Goal: Obtain resource: Download file/media

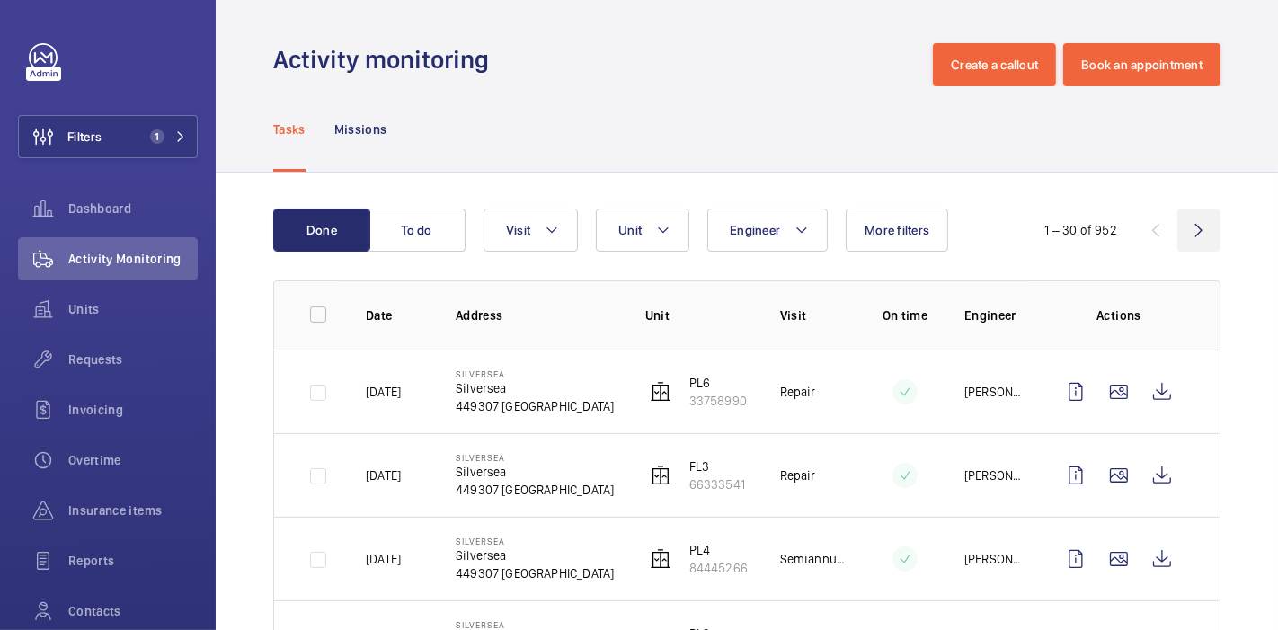
click at [1178, 227] on wm-front-icon-button at bounding box center [1199, 230] width 43 height 43
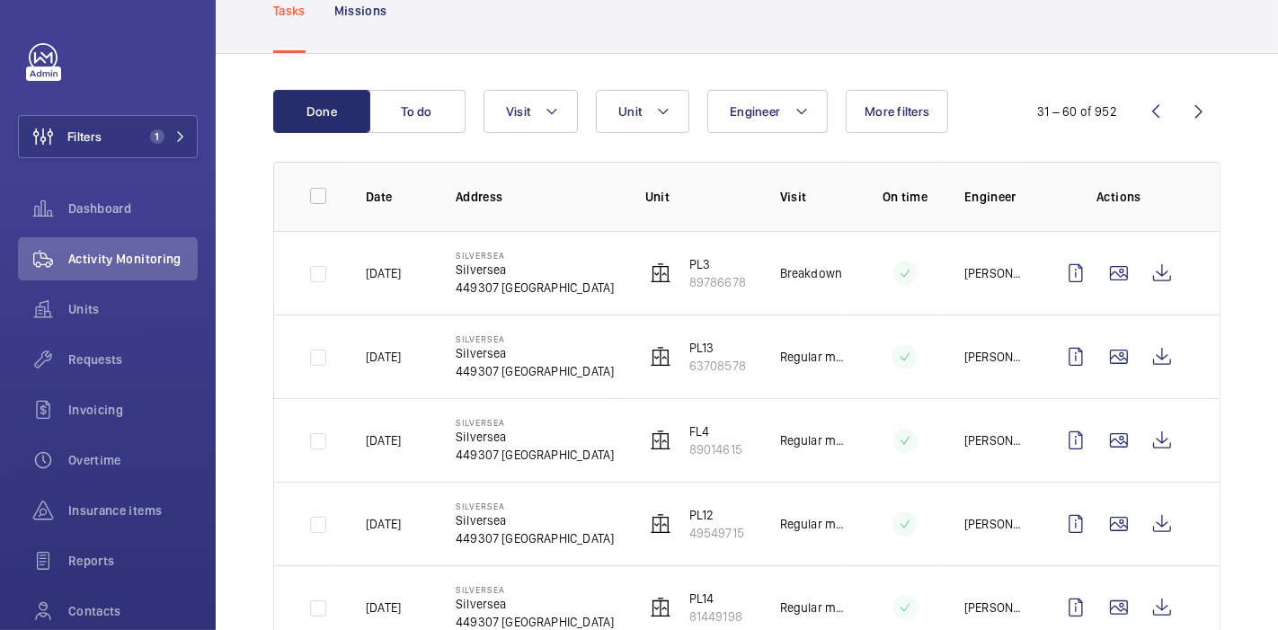
scroll to position [29, 0]
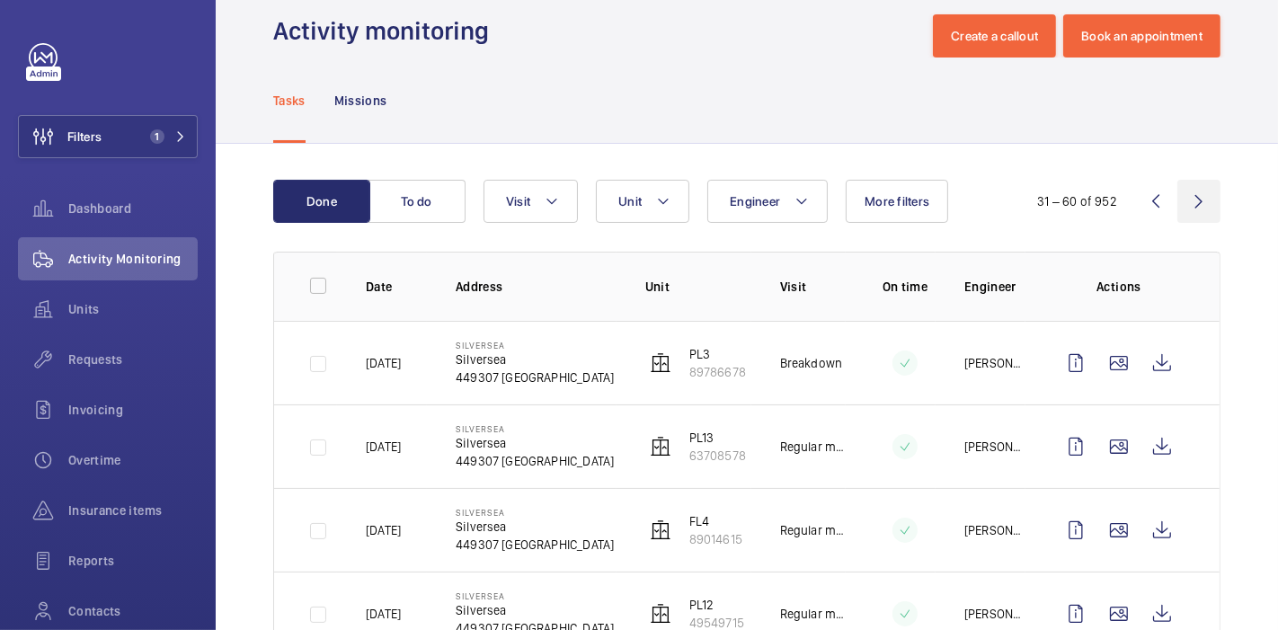
click at [1191, 191] on wm-front-icon-button at bounding box center [1199, 201] width 43 height 43
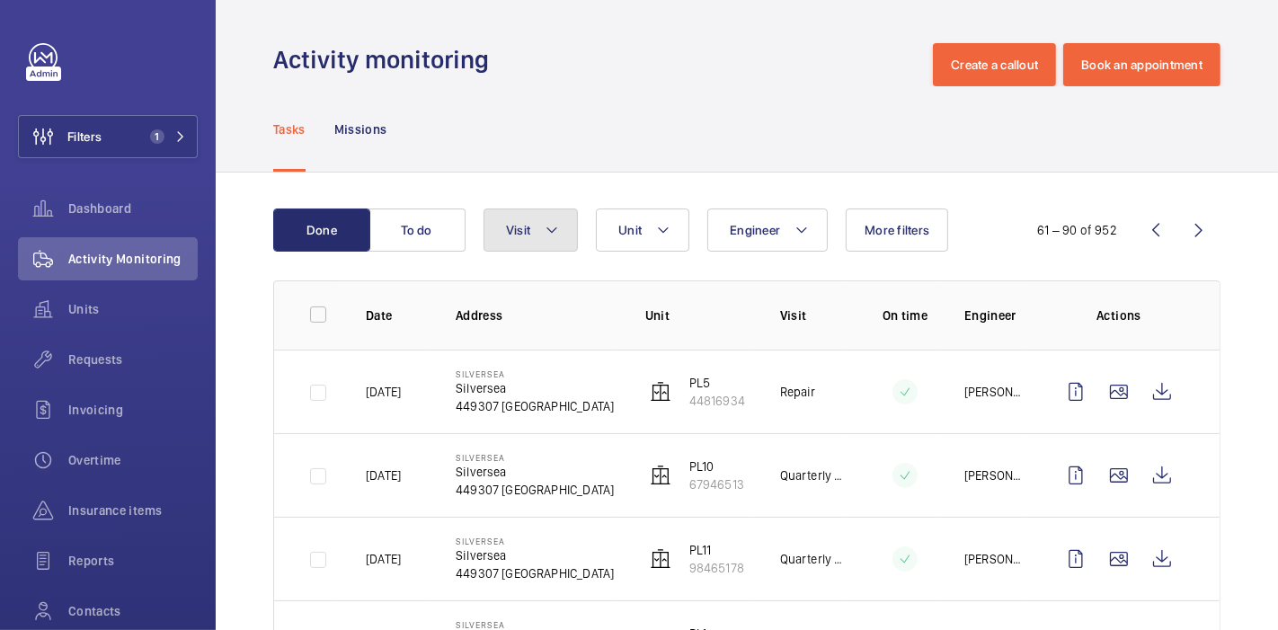
click at [565, 218] on button "Visit" at bounding box center [531, 230] width 94 height 43
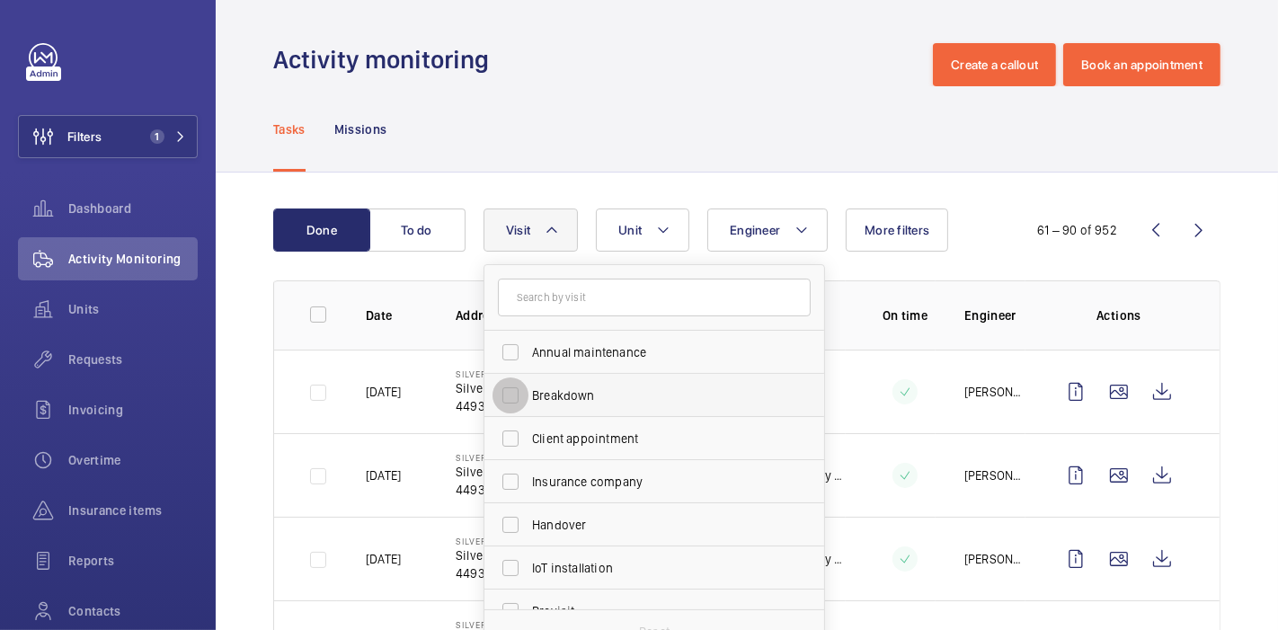
click at [509, 394] on input "Breakdown" at bounding box center [511, 396] width 36 height 36
checkbox input "true"
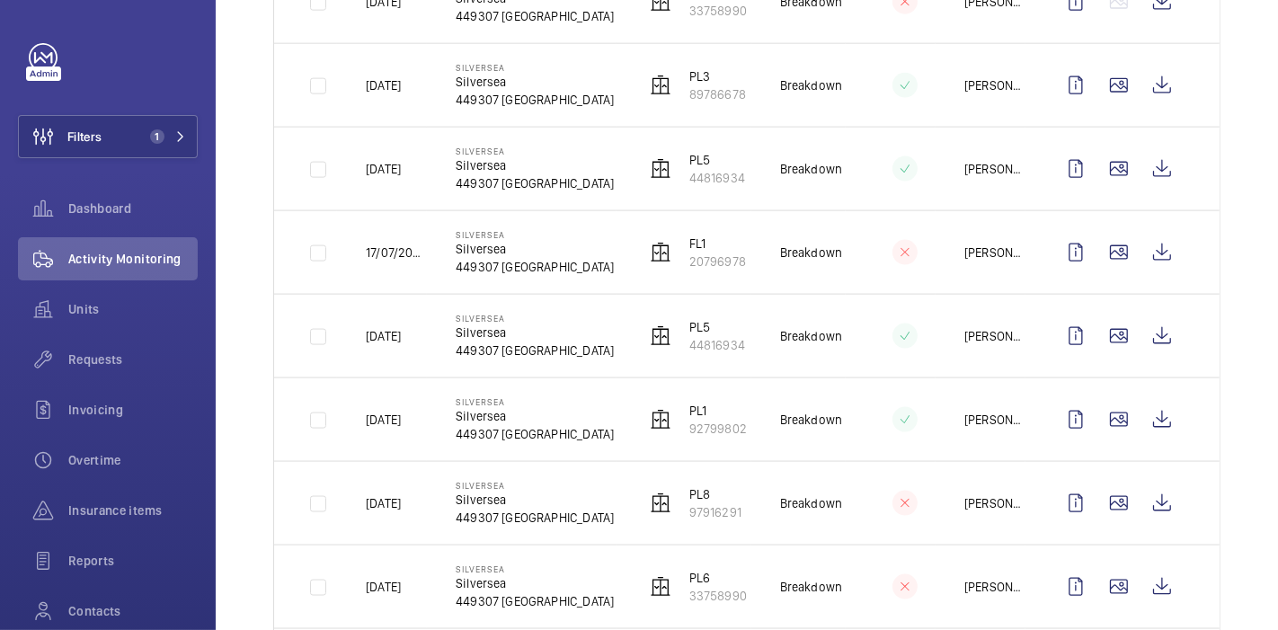
scroll to position [2091, 0]
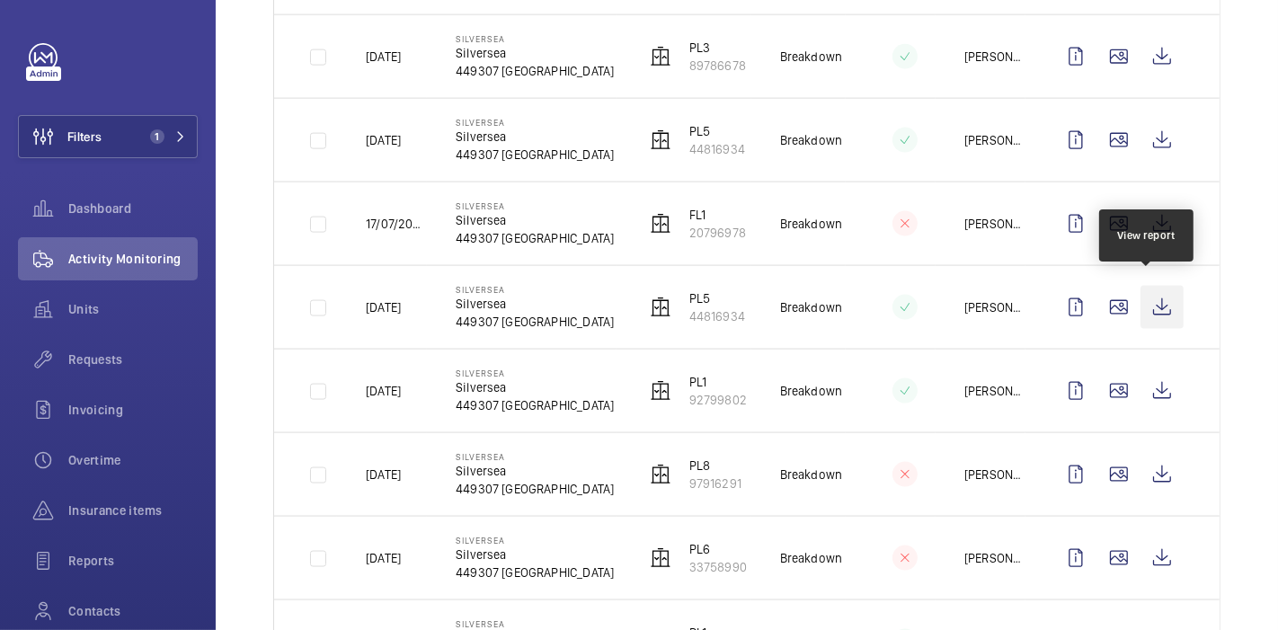
click at [1143, 304] on wm-front-icon-button at bounding box center [1162, 307] width 43 height 43
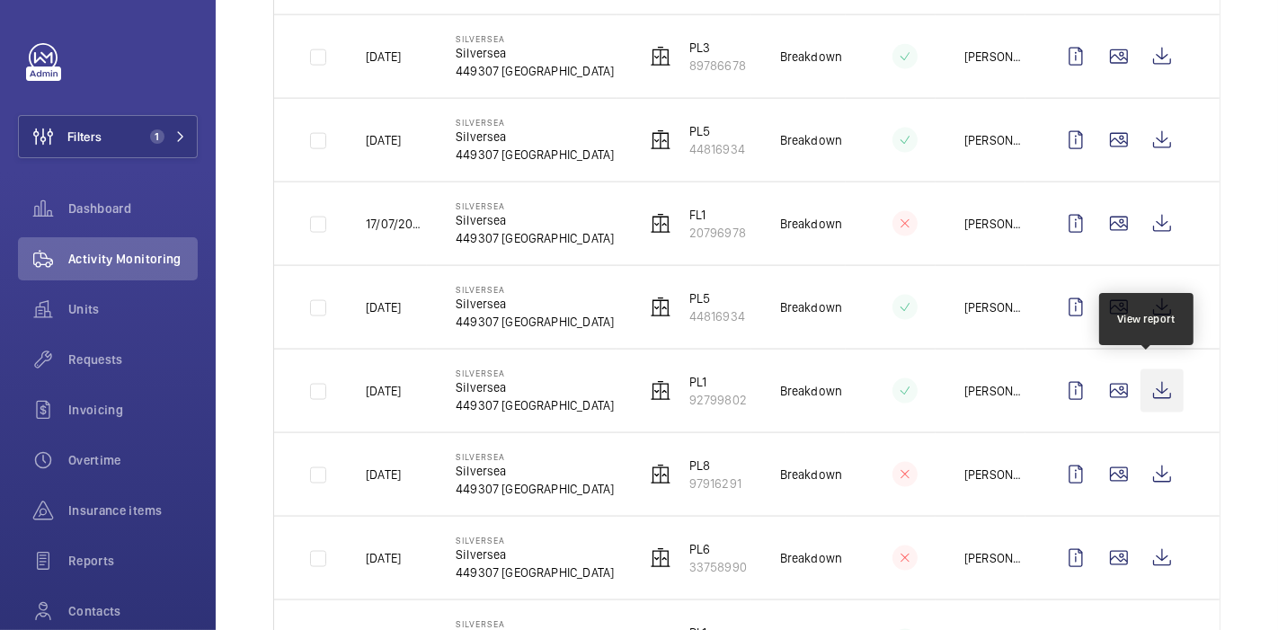
click at [1141, 378] on wm-front-icon-button at bounding box center [1162, 390] width 43 height 43
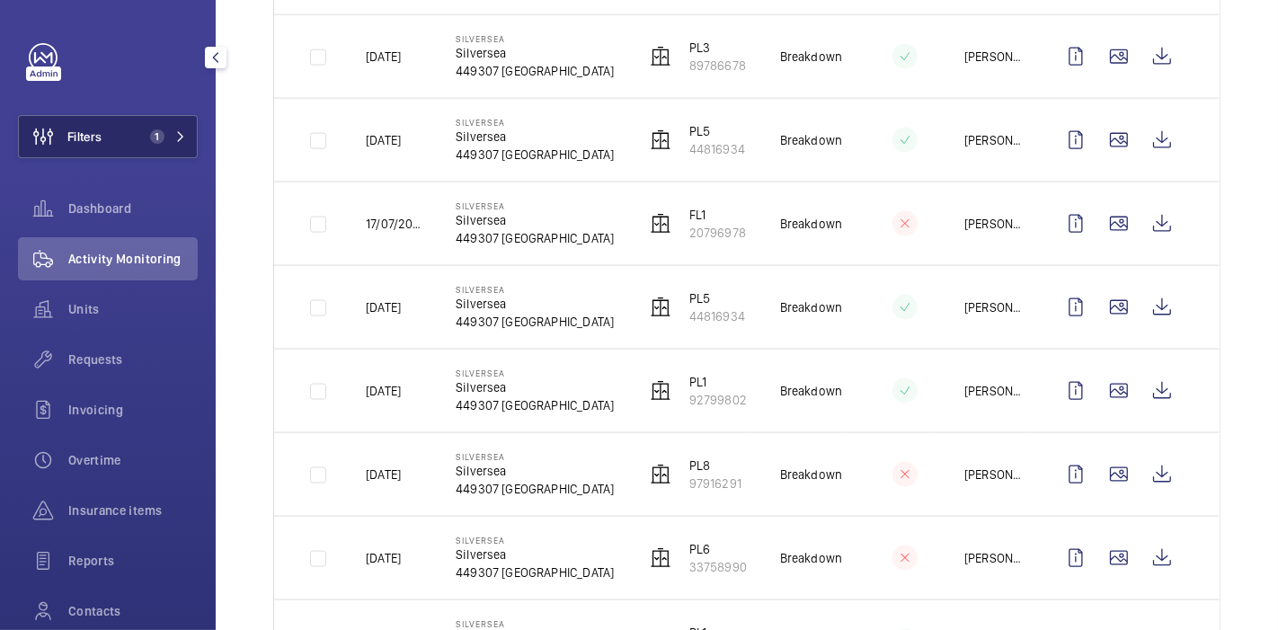
click at [117, 147] on button "Filters 1" at bounding box center [108, 136] width 180 height 43
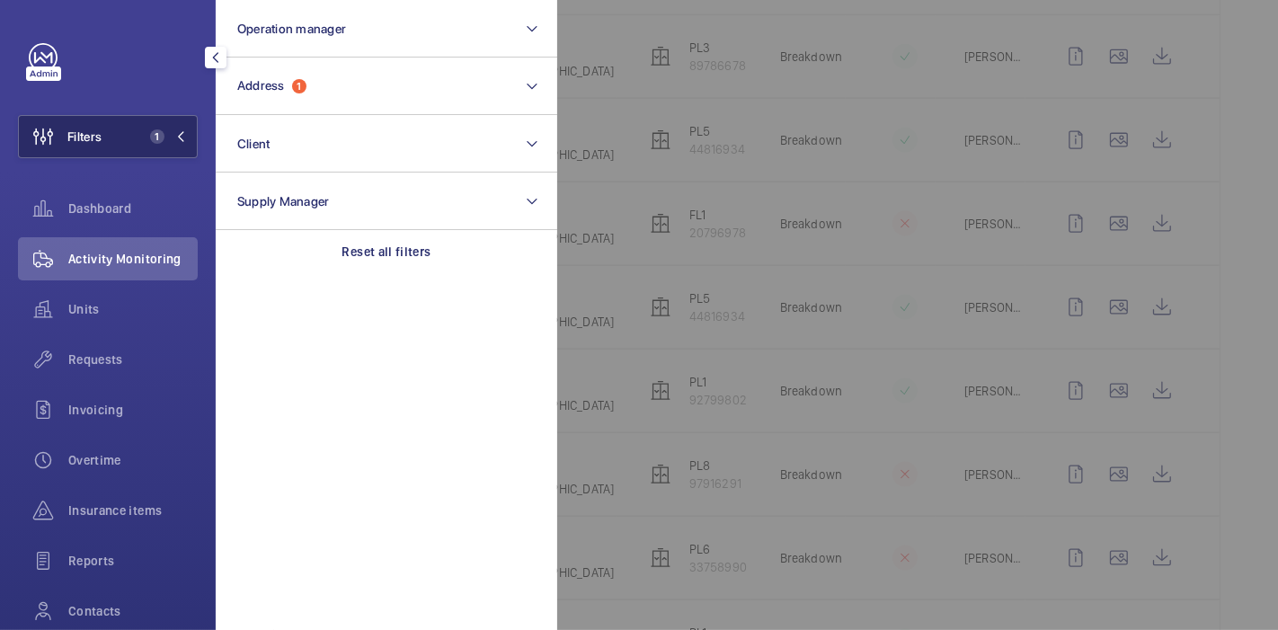
click at [92, 138] on span "Filters" at bounding box center [84, 137] width 34 height 18
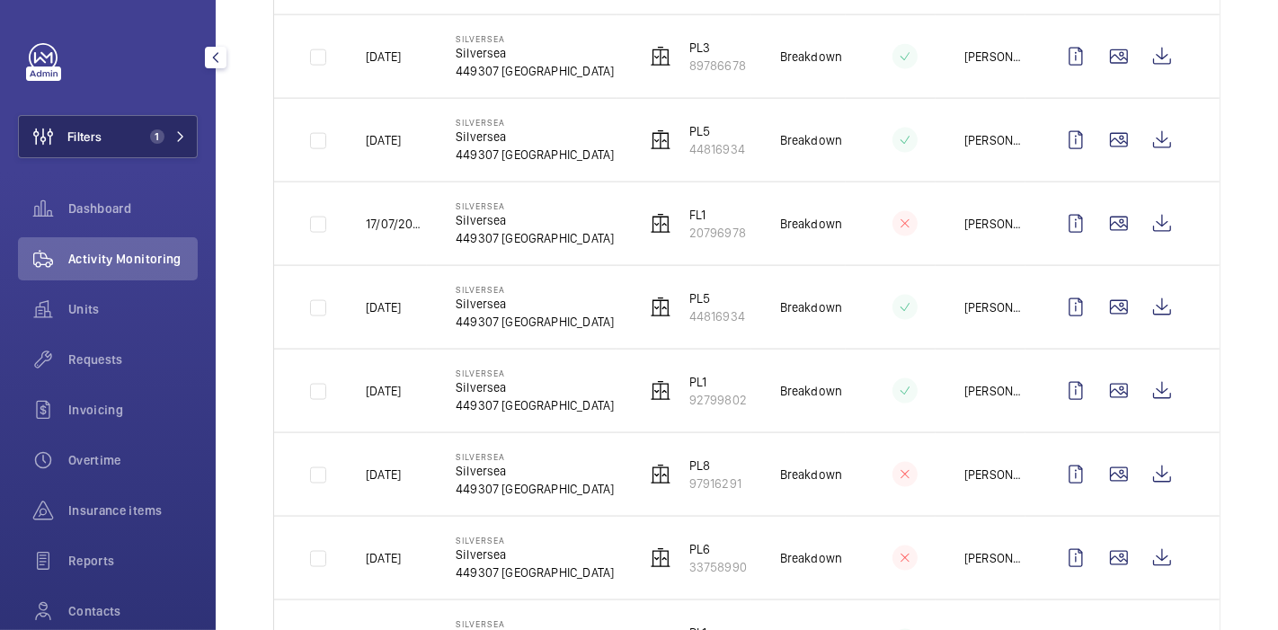
click at [86, 130] on span "Filters" at bounding box center [84, 137] width 34 height 18
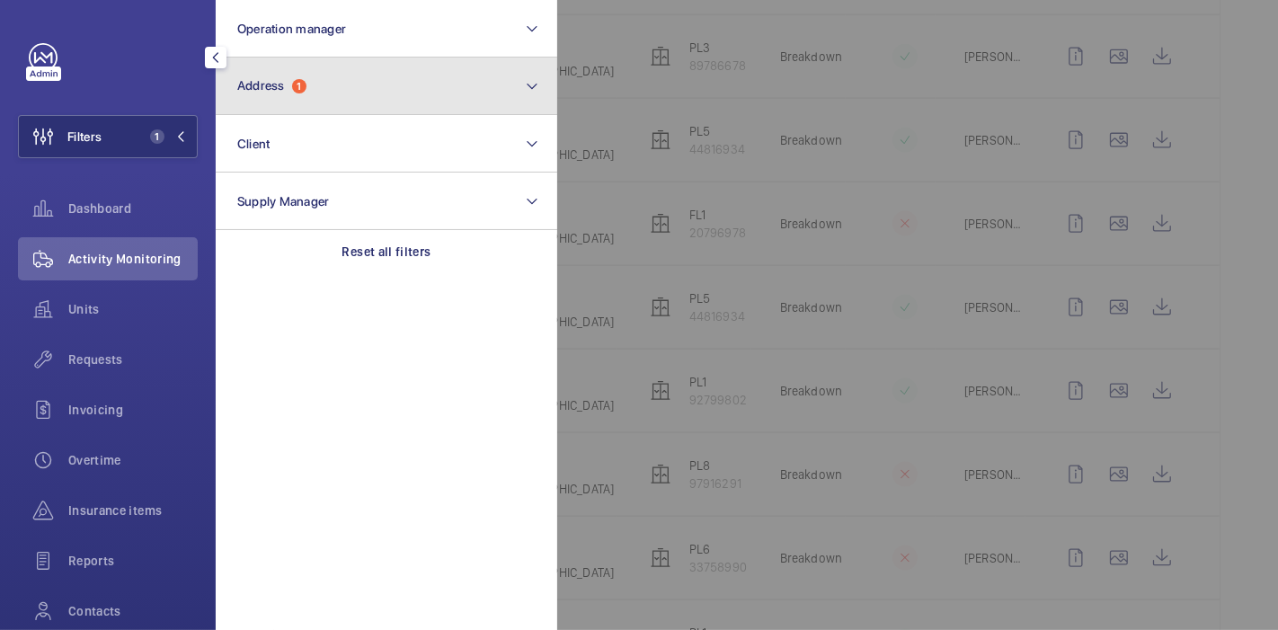
click at [316, 69] on button "Address 1" at bounding box center [387, 87] width 342 height 58
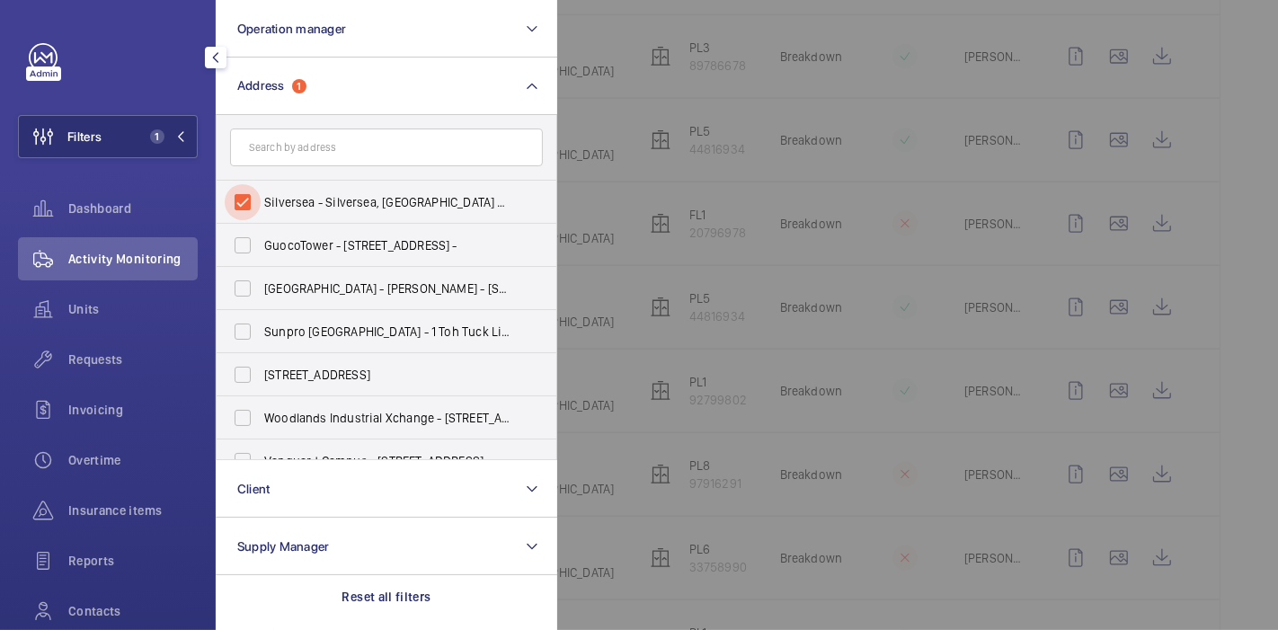
click at [253, 191] on input "Silversea - Silversea, [GEOGRAPHIC_DATA] 449307" at bounding box center [243, 202] width 36 height 36
checkbox input "false"
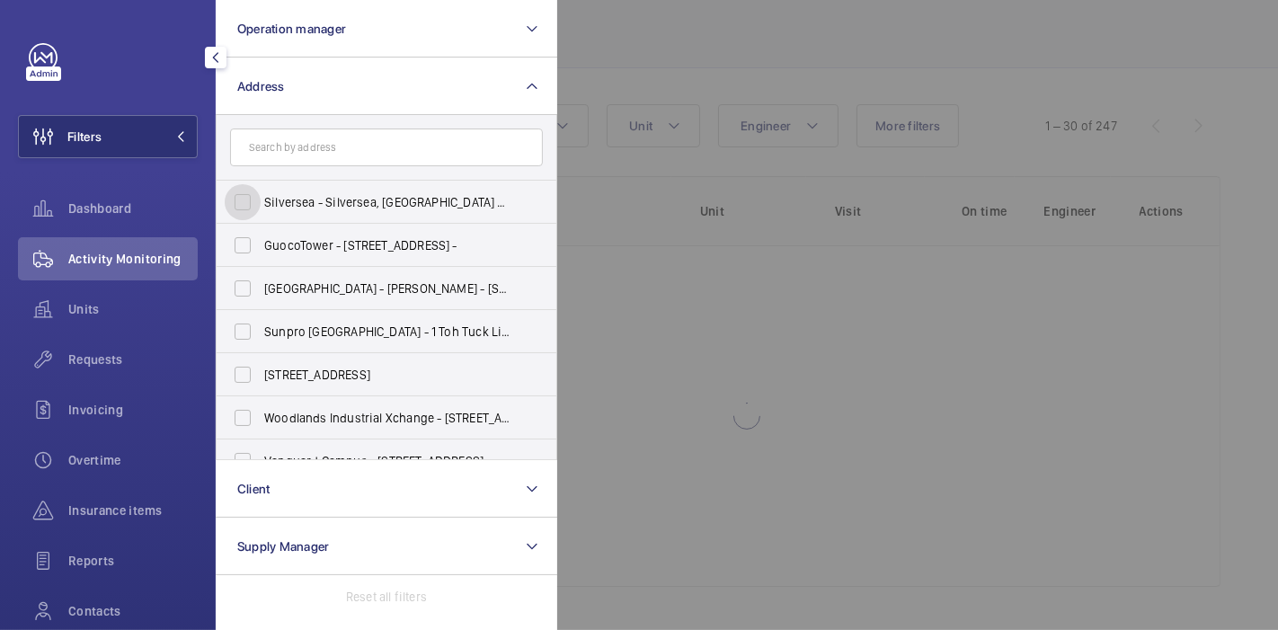
scroll to position [103, 0]
click at [310, 140] on input "text" at bounding box center [386, 148] width 313 height 38
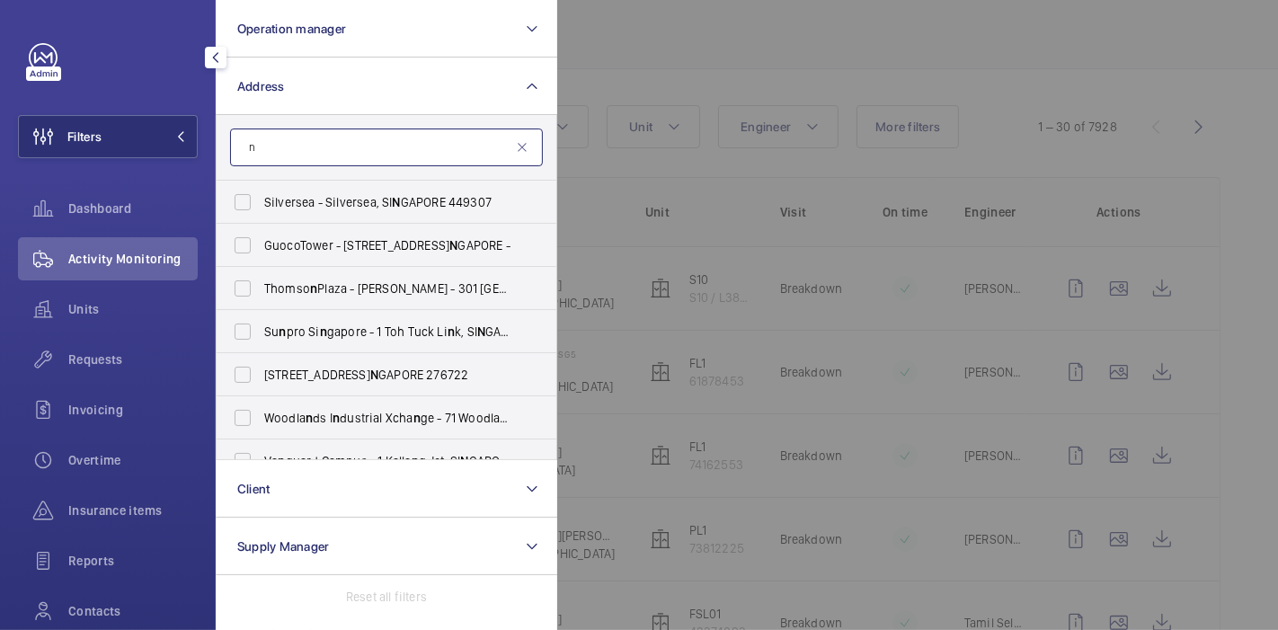
scroll to position [2091, 0]
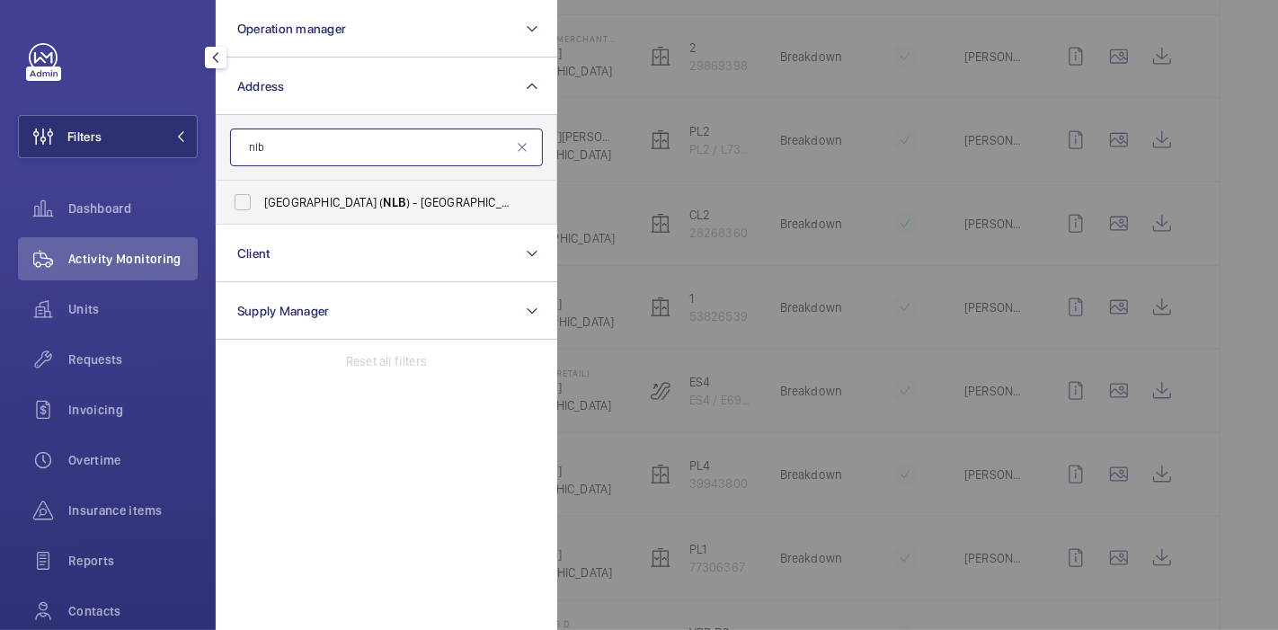
click at [310, 140] on input "nlb" at bounding box center [386, 148] width 313 height 38
type input "n"
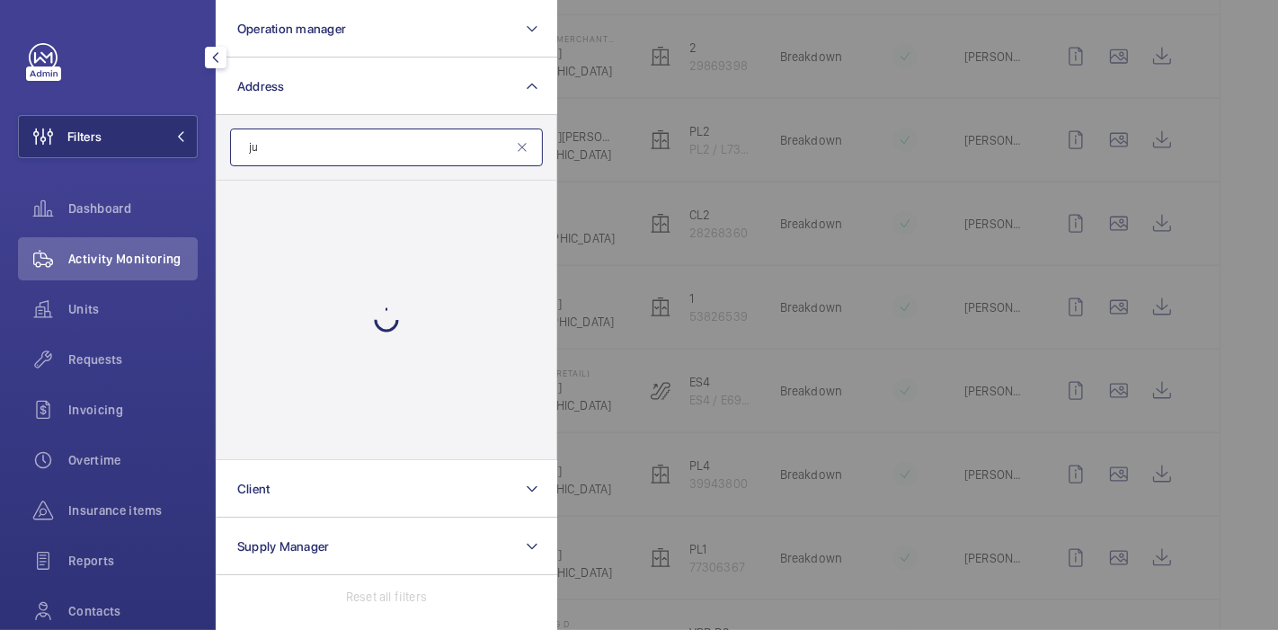
type input "j"
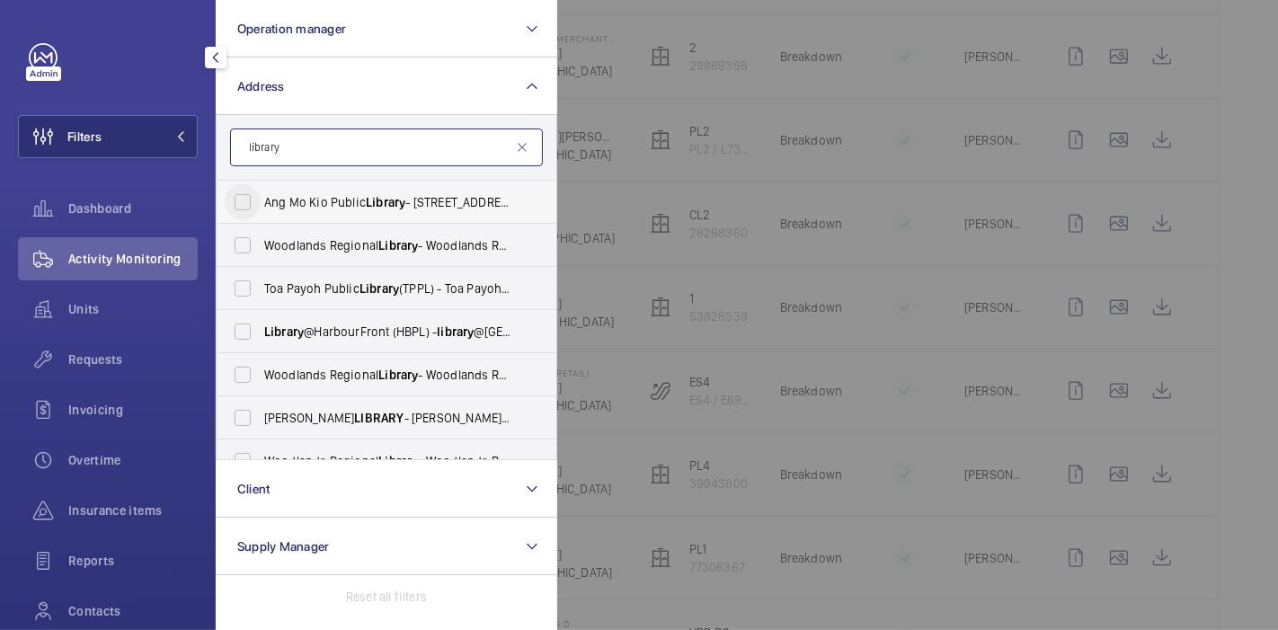
type input "library"
click at [241, 199] on input "Ang [GEOGRAPHIC_DATA] - [STREET_ADDRESS]" at bounding box center [243, 202] width 36 height 36
checkbox input "true"
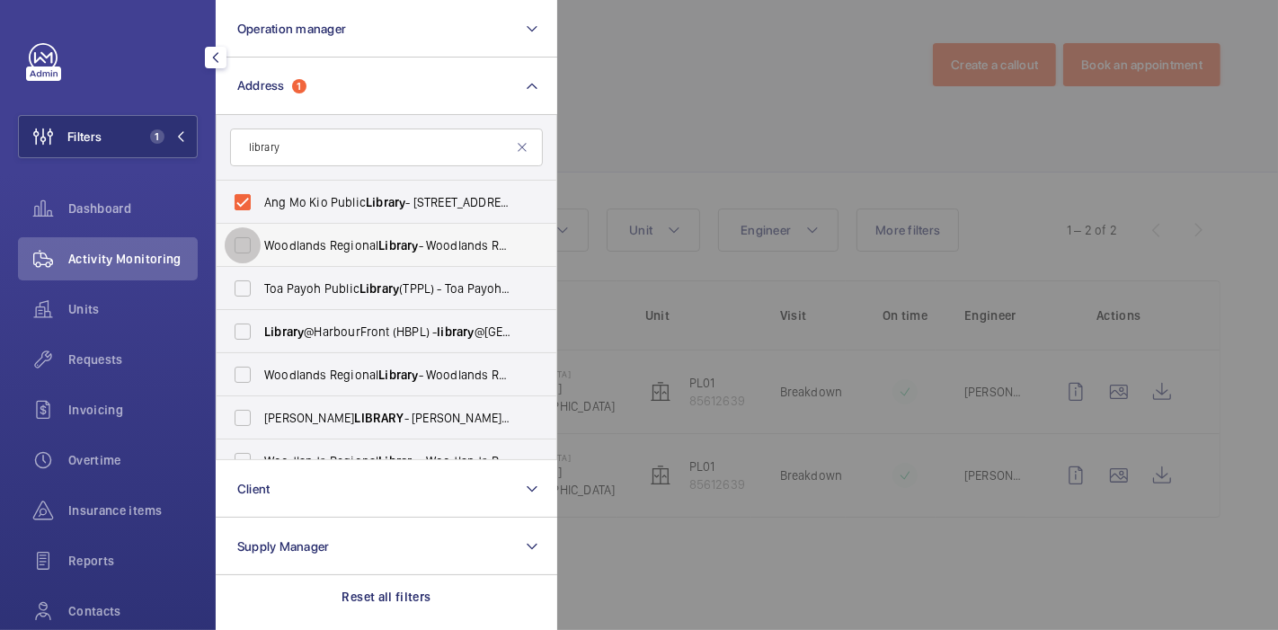
click at [249, 241] on input "[GEOGRAPHIC_DATA] - [GEOGRAPHIC_DATA] , [GEOGRAPHIC_DATA] 730900" at bounding box center [243, 245] width 36 height 36
checkbox input "true"
click at [247, 279] on input "Toa [GEOGRAPHIC_DATA] (TPPL) - [GEOGRAPHIC_DATA]" at bounding box center [243, 289] width 36 height 36
checkbox input "false"
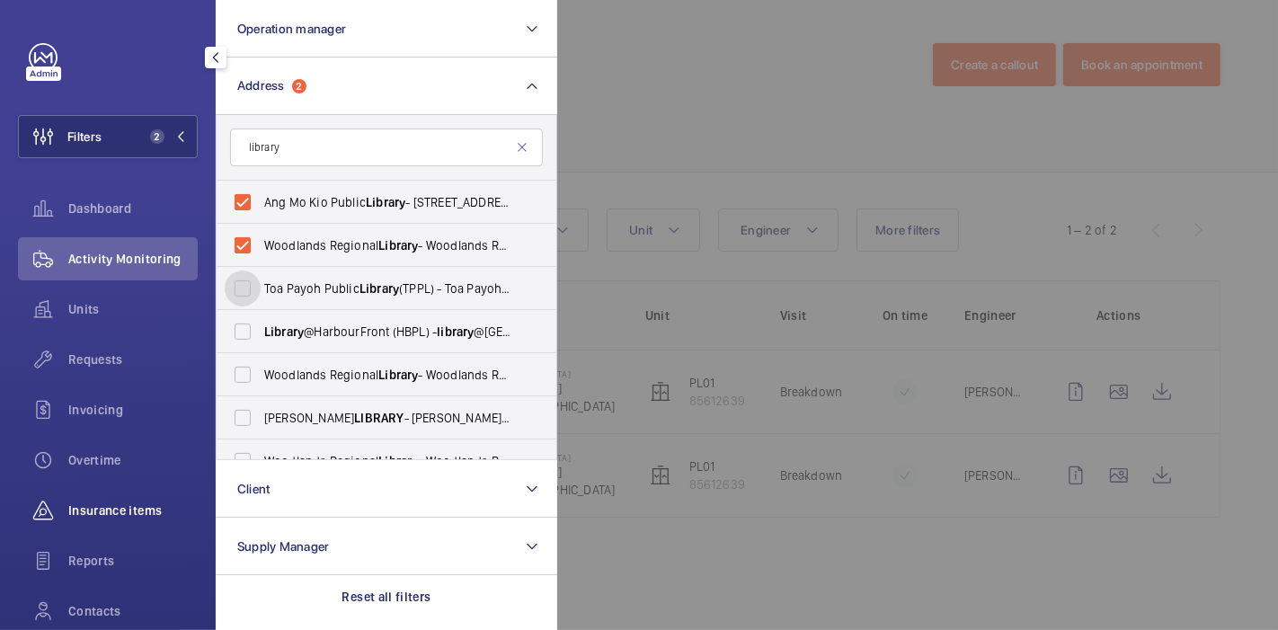
scroll to position [138, 0]
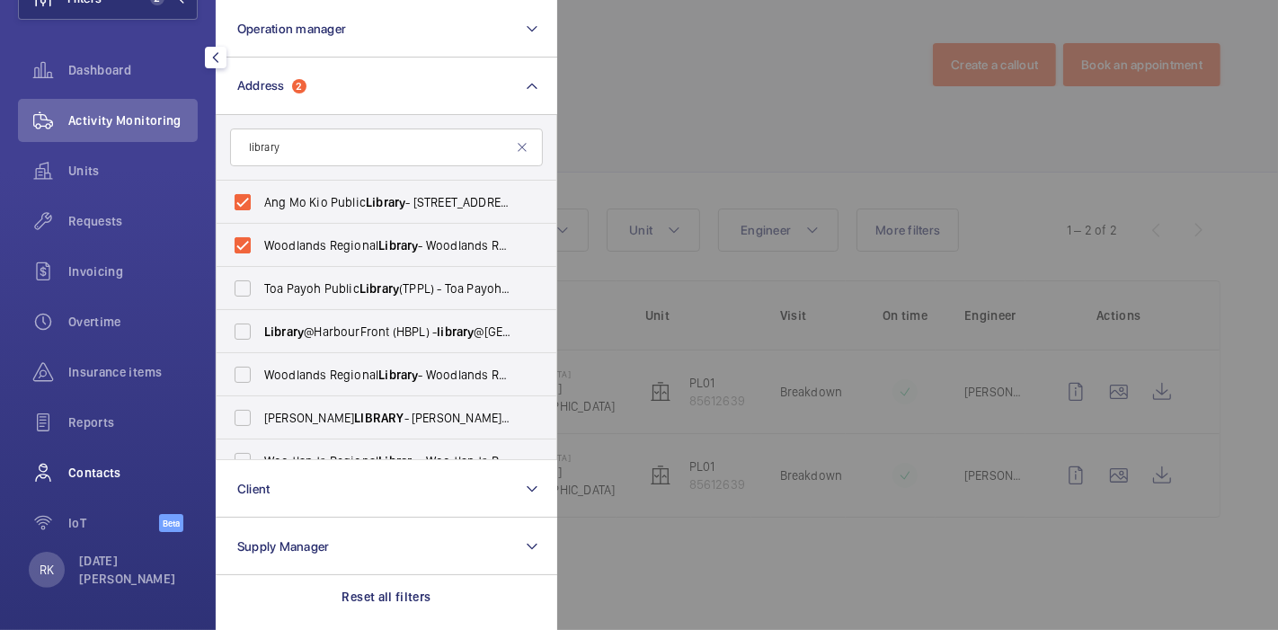
click at [83, 467] on span "Contacts" at bounding box center [132, 473] width 129 height 18
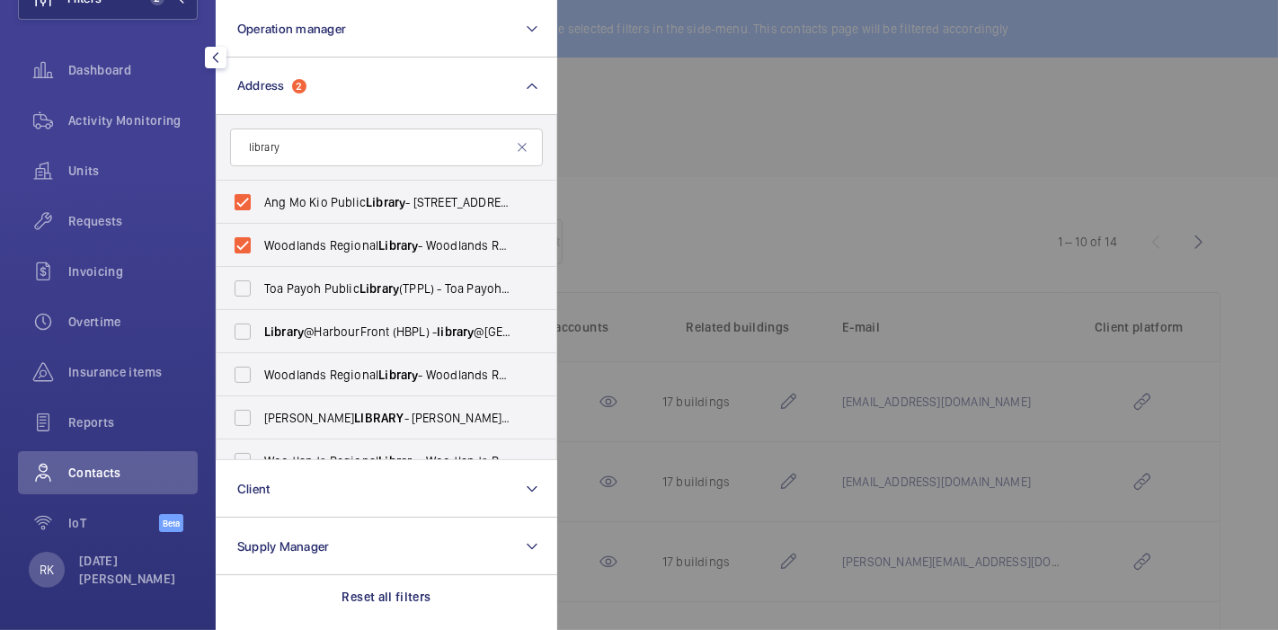
click at [746, 191] on div at bounding box center [1196, 315] width 1278 height 630
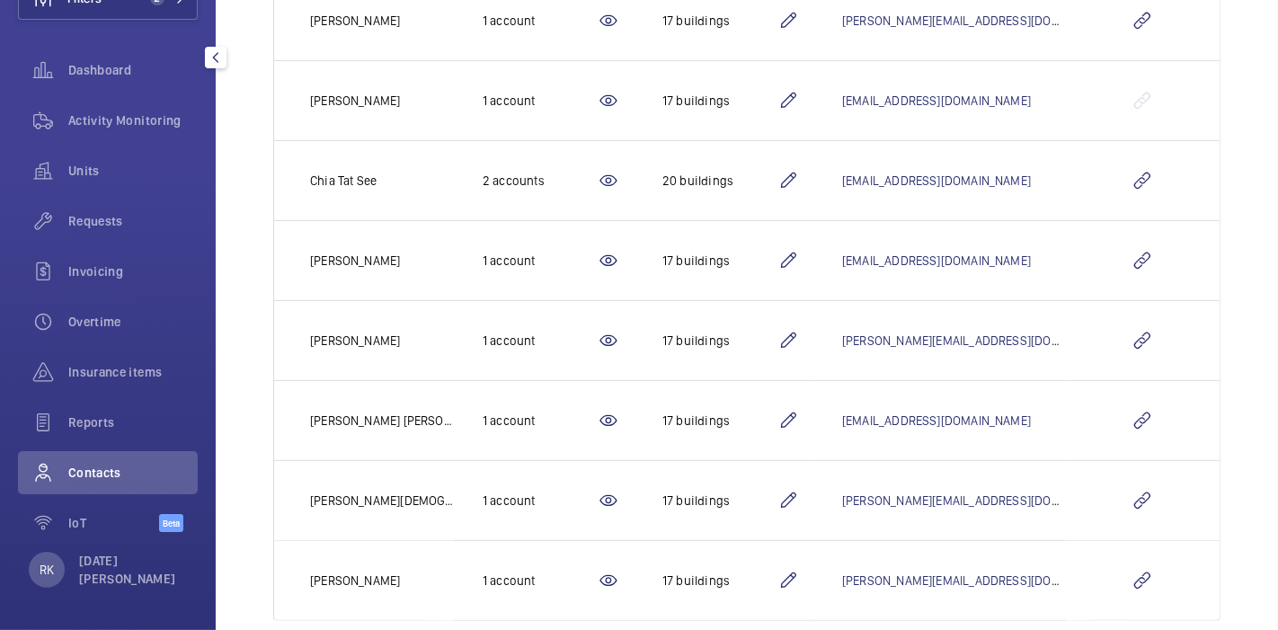
scroll to position [571, 0]
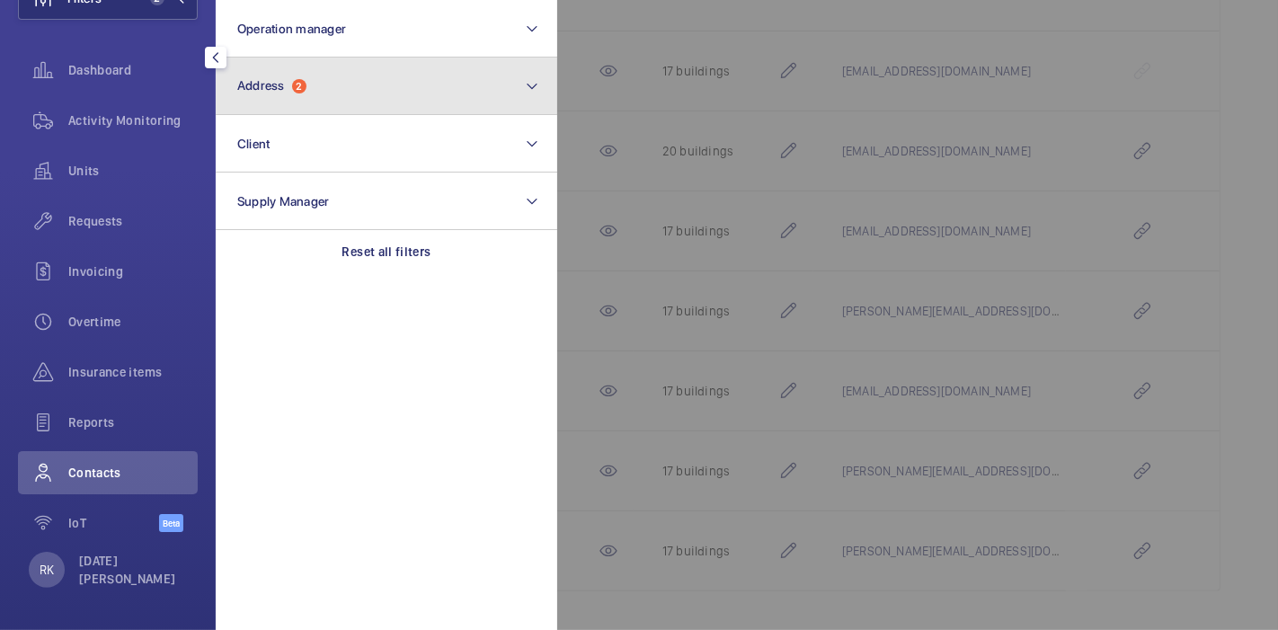
click at [352, 83] on button "Address 2" at bounding box center [387, 87] width 342 height 58
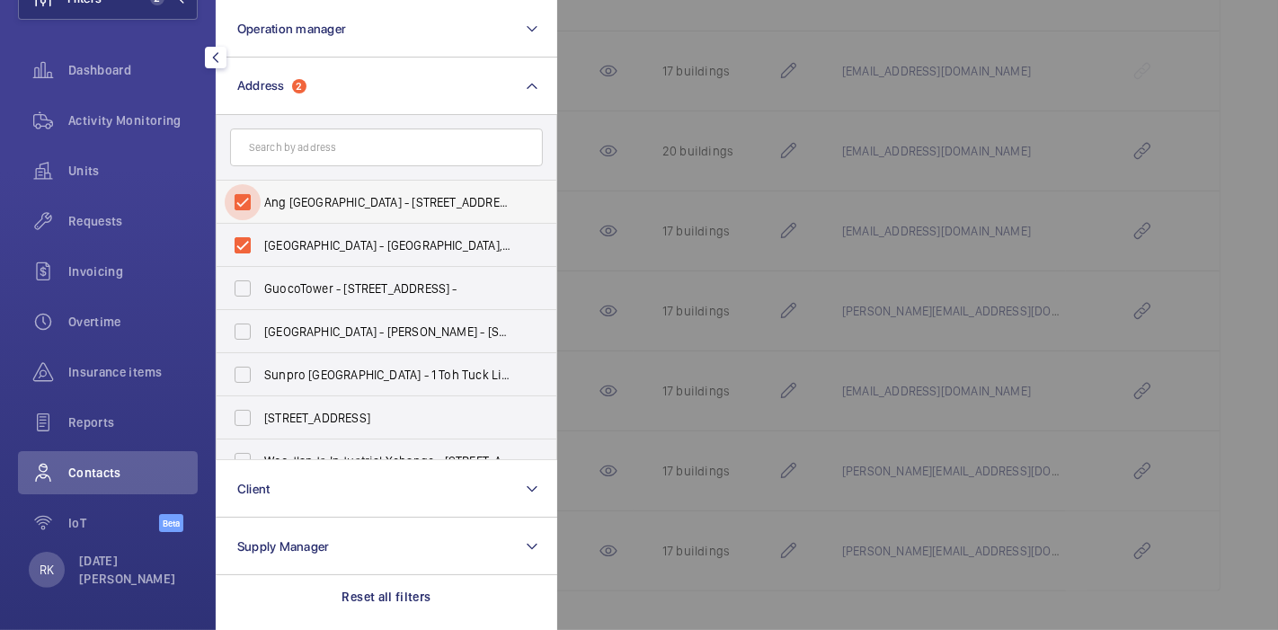
click at [247, 214] on input "Ang [GEOGRAPHIC_DATA] - [STREET_ADDRESS]" at bounding box center [243, 202] width 36 height 36
checkbox input "false"
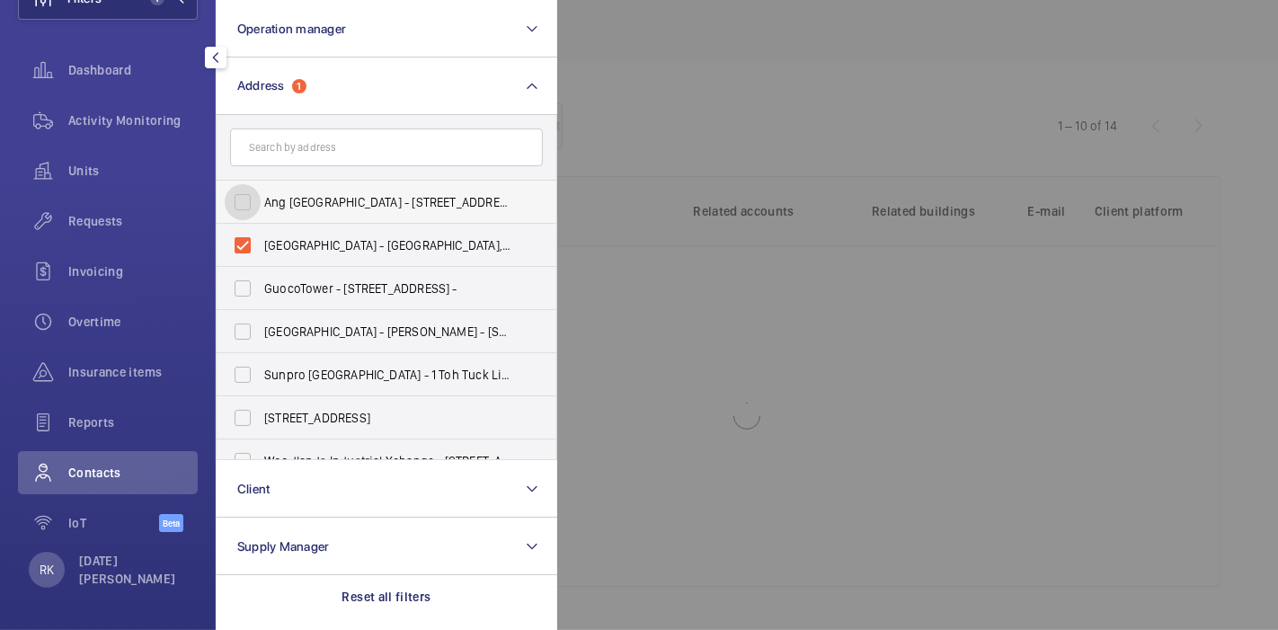
scroll to position [115, 0]
click at [245, 240] on input "[GEOGRAPHIC_DATA] - [GEOGRAPHIC_DATA], [GEOGRAPHIC_DATA] 730900" at bounding box center [243, 245] width 36 height 36
checkbox input "false"
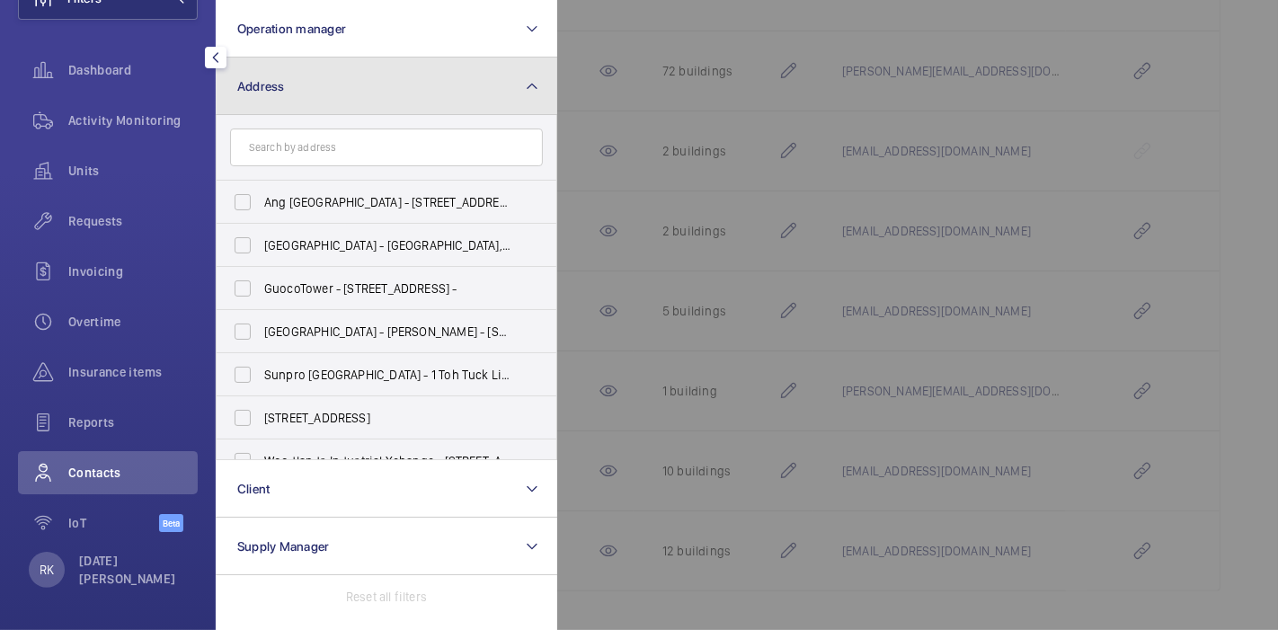
click at [342, 84] on button "Address" at bounding box center [387, 87] width 342 height 58
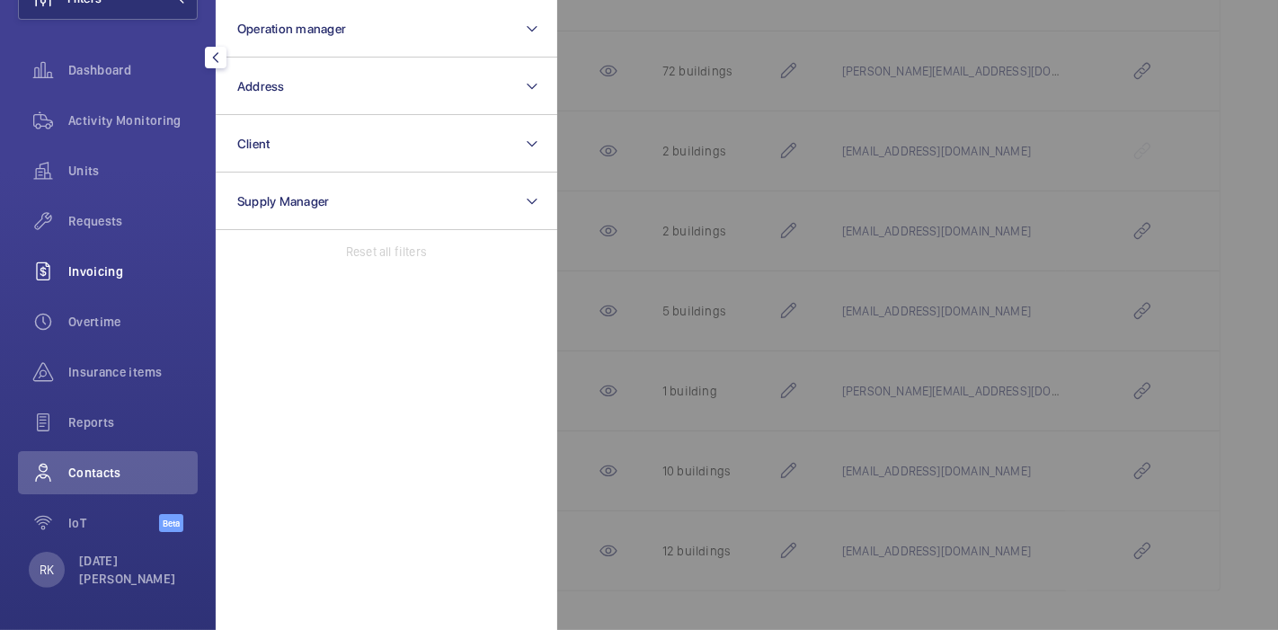
scroll to position [0, 0]
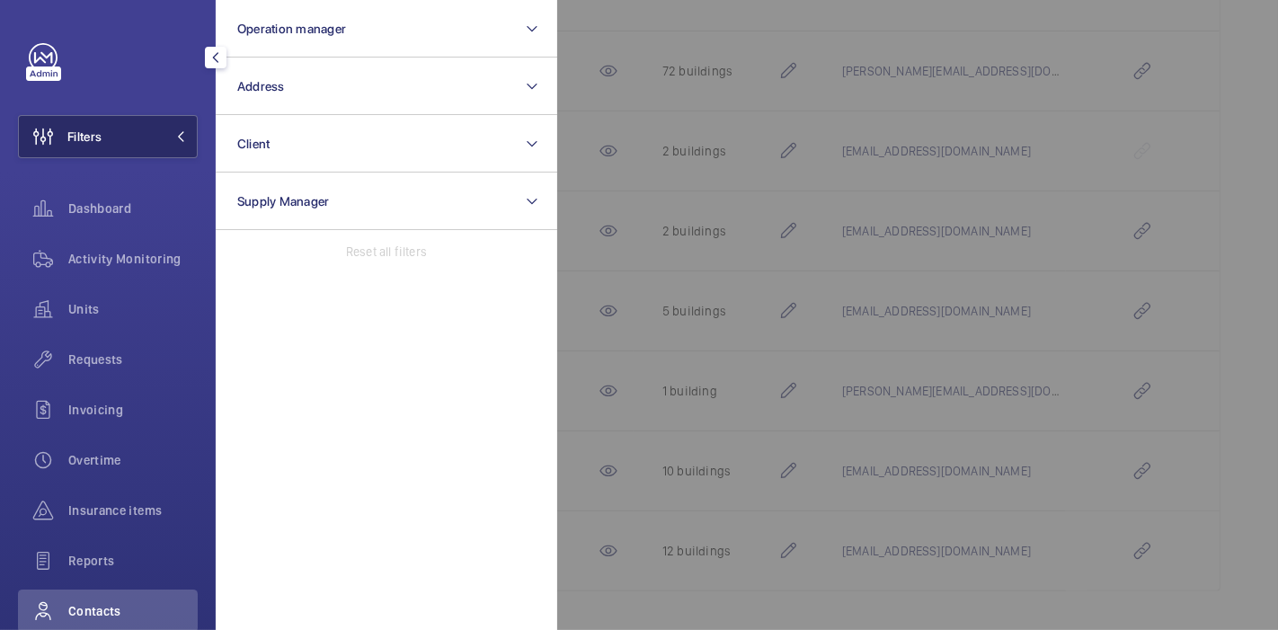
click at [137, 142] on button "Filters" at bounding box center [108, 136] width 180 height 43
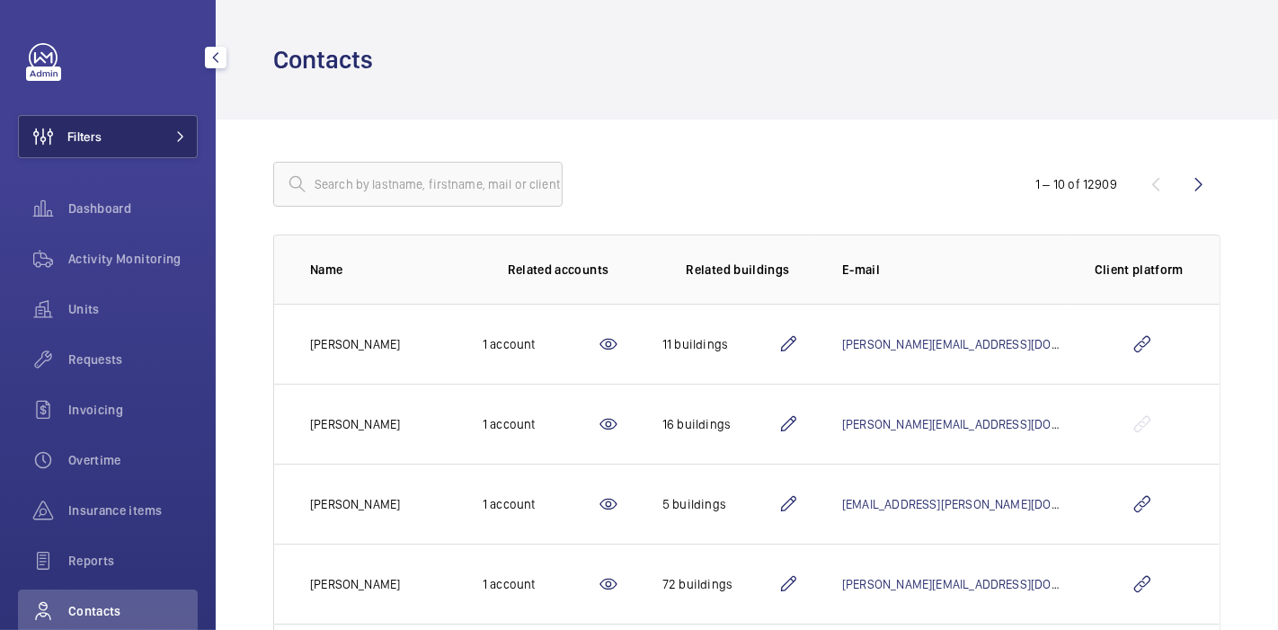
click at [129, 147] on button "Filters" at bounding box center [108, 136] width 180 height 43
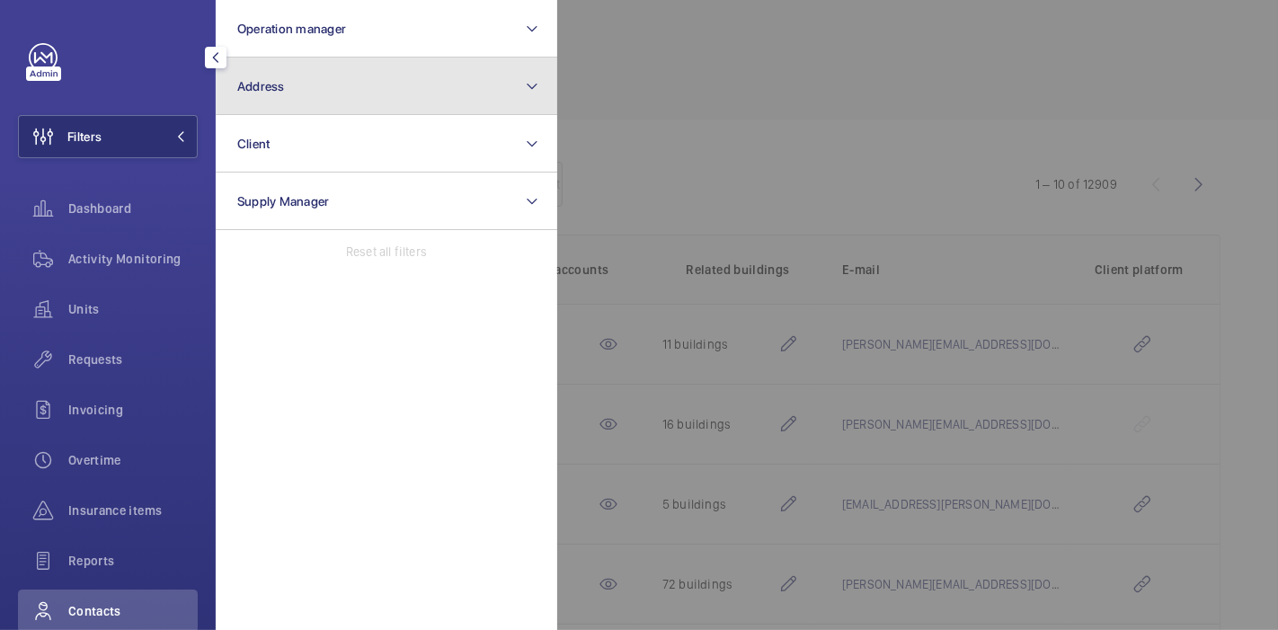
click at [354, 99] on button "Address" at bounding box center [387, 87] width 342 height 58
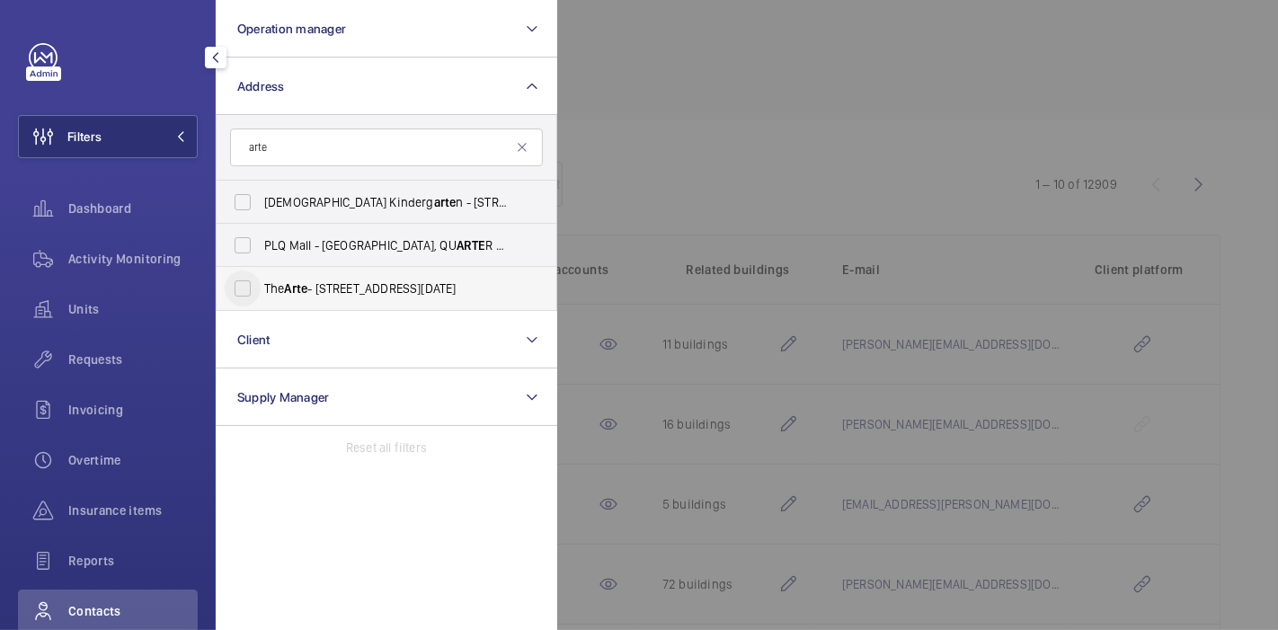
type input "arte"
click at [236, 297] on input "The Arte - [STREET_ADDRESS][DATE]" at bounding box center [243, 289] width 36 height 36
checkbox input "true"
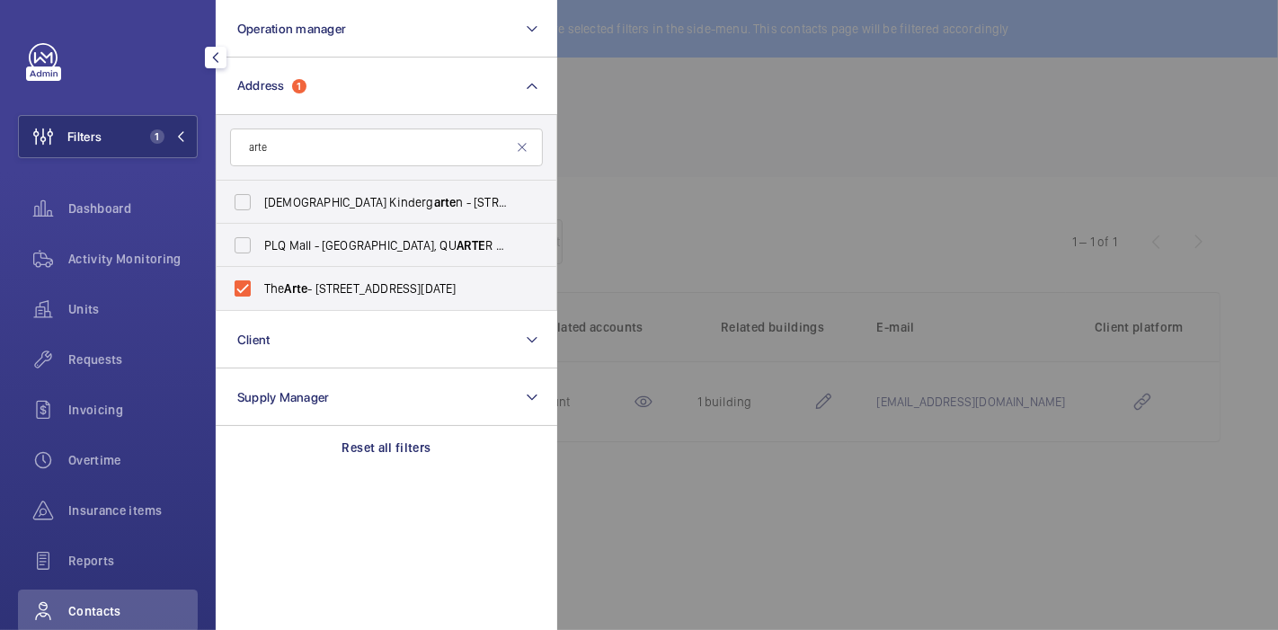
click at [639, 127] on div at bounding box center [1196, 315] width 1278 height 630
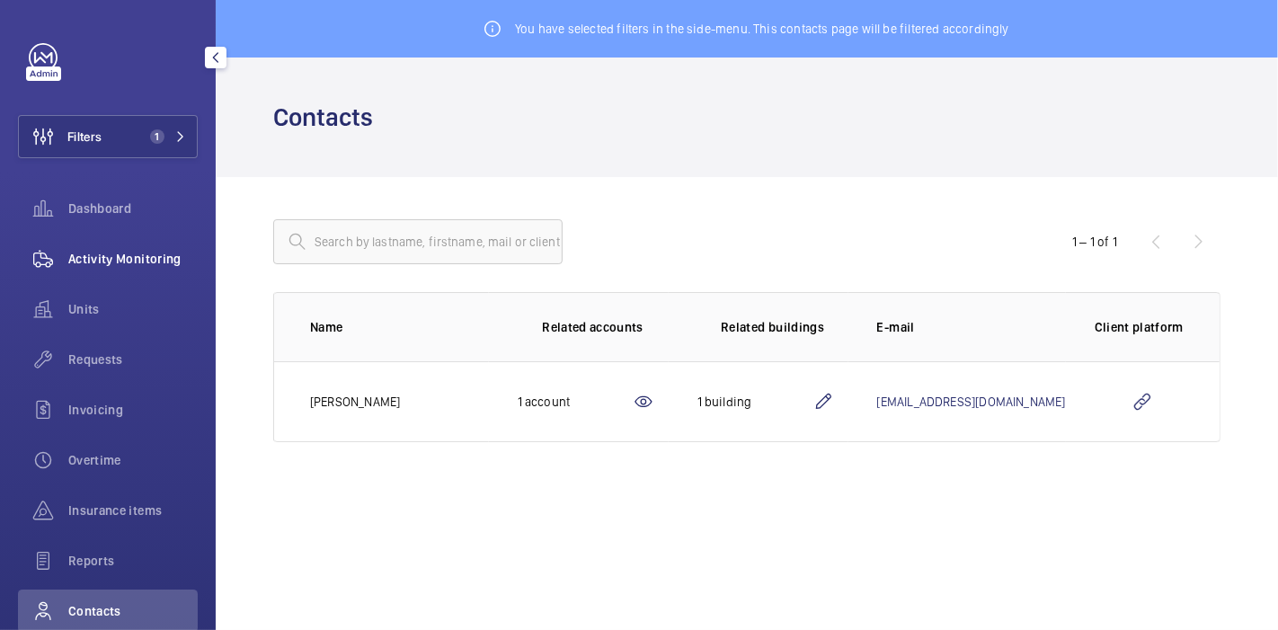
click at [100, 265] on span "Activity Monitoring" at bounding box center [132, 259] width 129 height 18
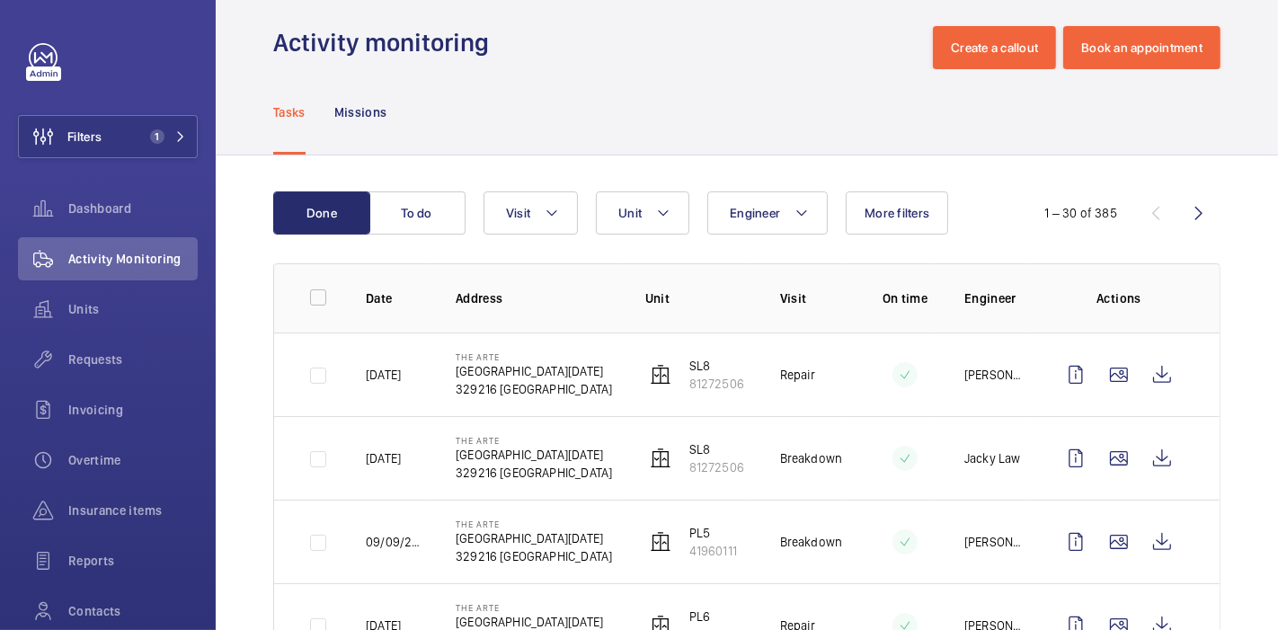
scroll to position [11, 0]
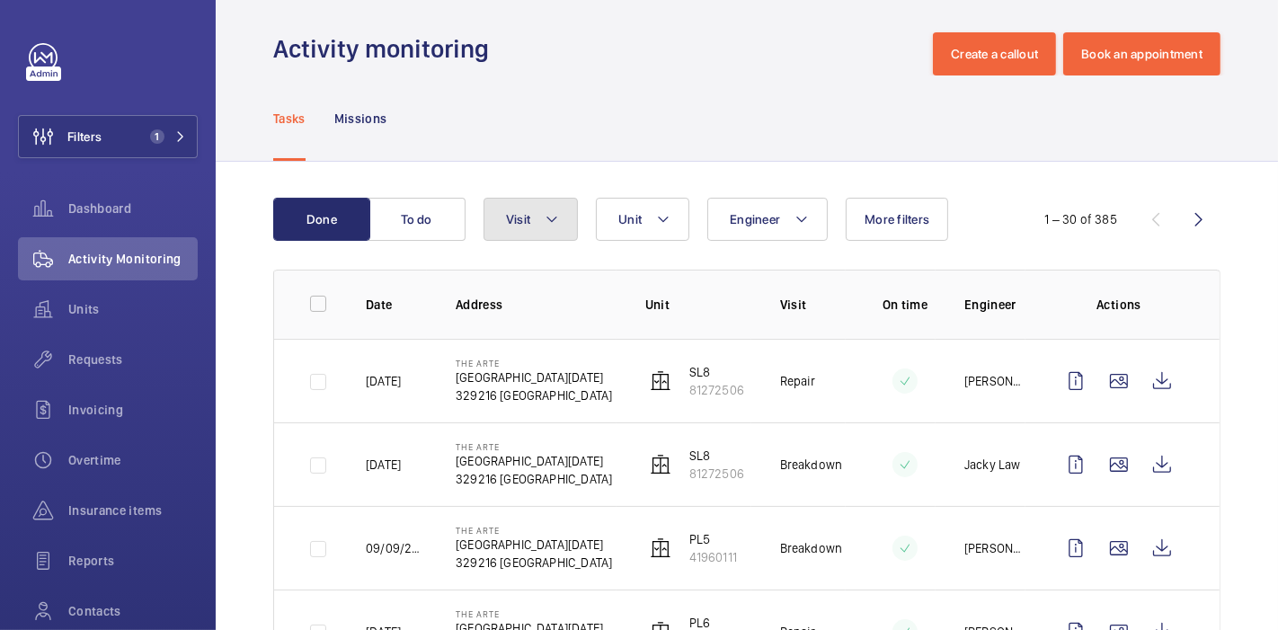
click at [554, 214] on mat-icon at bounding box center [552, 220] width 14 height 22
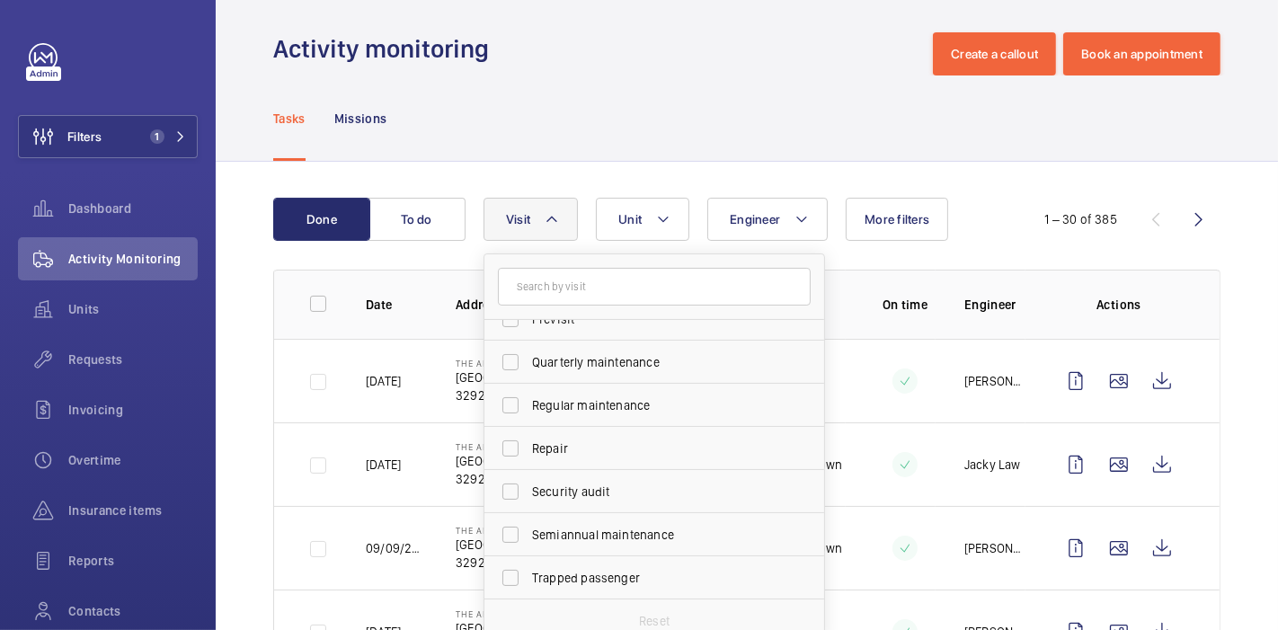
scroll to position [281, 0]
click at [511, 456] on input "Repair" at bounding box center [511, 449] width 36 height 36
checkbox input "true"
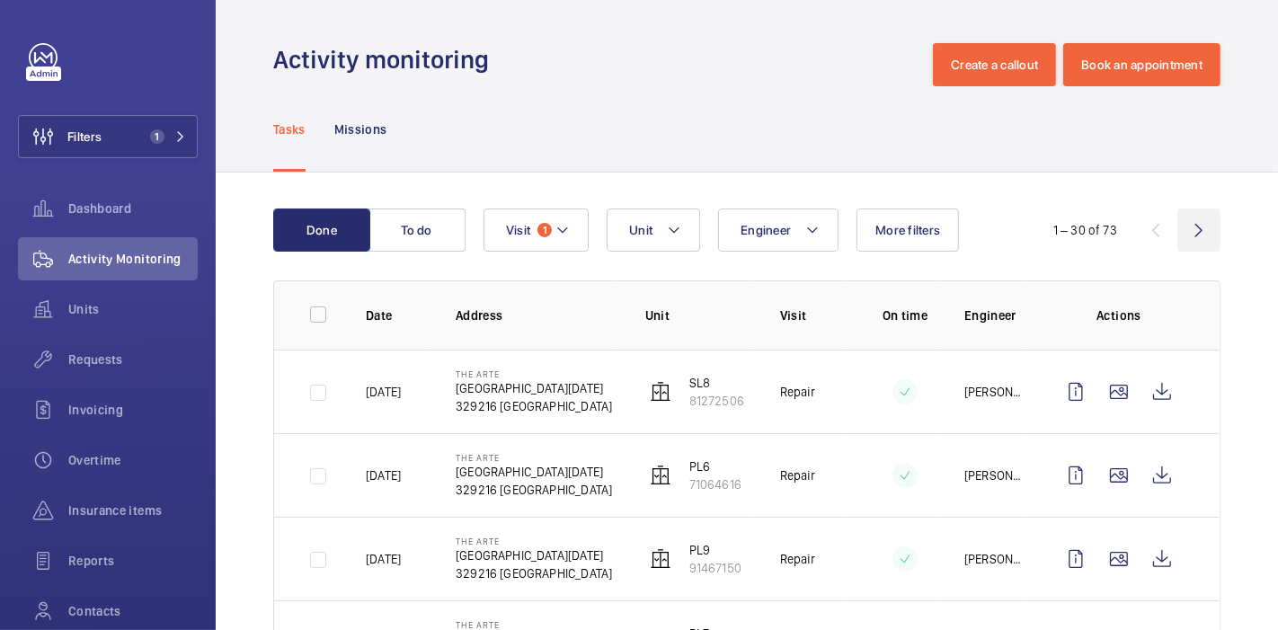
click at [1185, 235] on wm-front-icon-button at bounding box center [1199, 230] width 43 height 43
click at [1185, 235] on div "61 – 73 of 73" at bounding box center [1113, 230] width 216 height 22
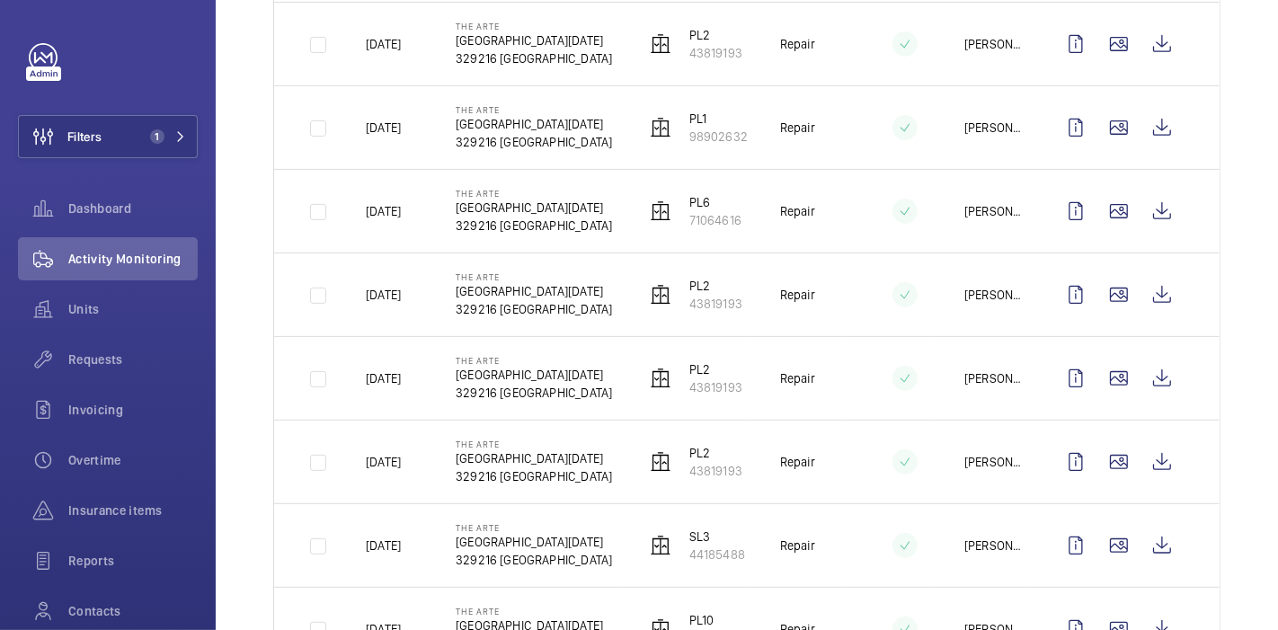
scroll to position [844, 0]
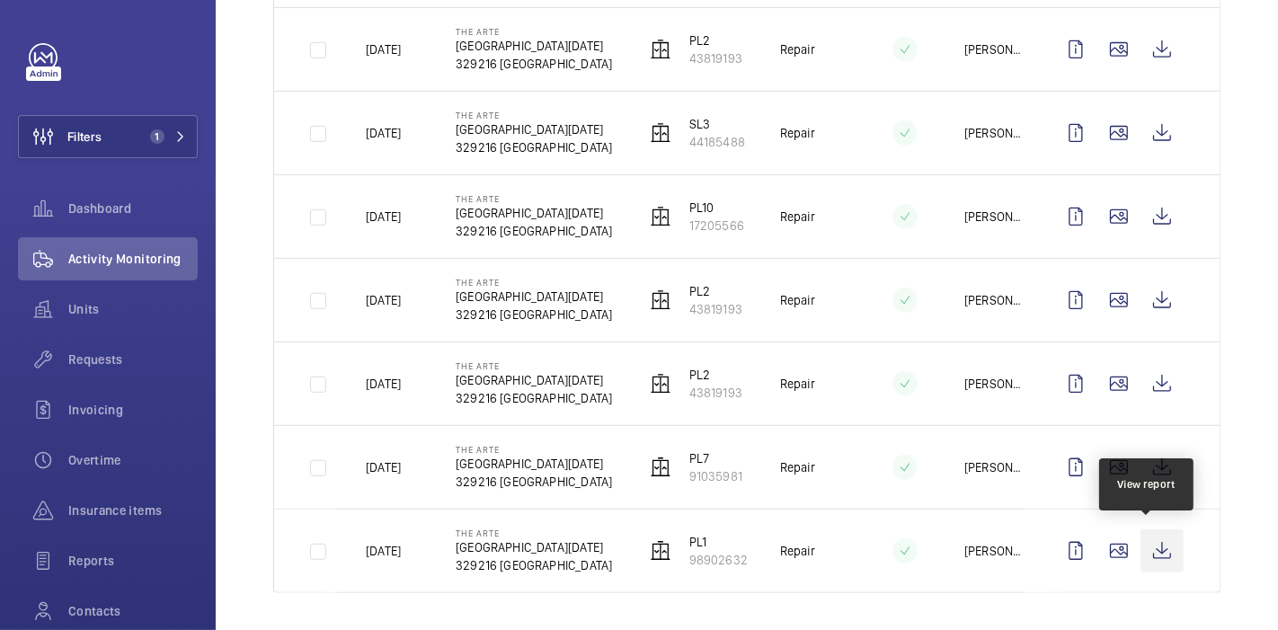
click at [1151, 536] on wm-front-icon-button at bounding box center [1162, 550] width 43 height 43
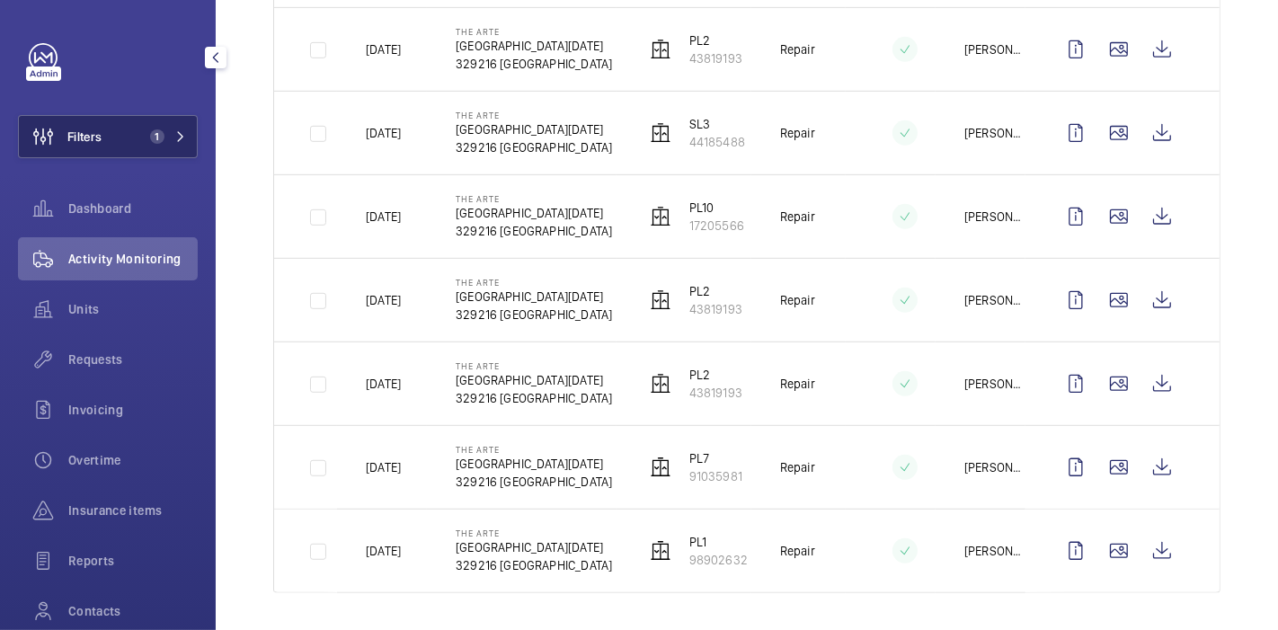
click at [150, 124] on button "Filters 1" at bounding box center [108, 136] width 180 height 43
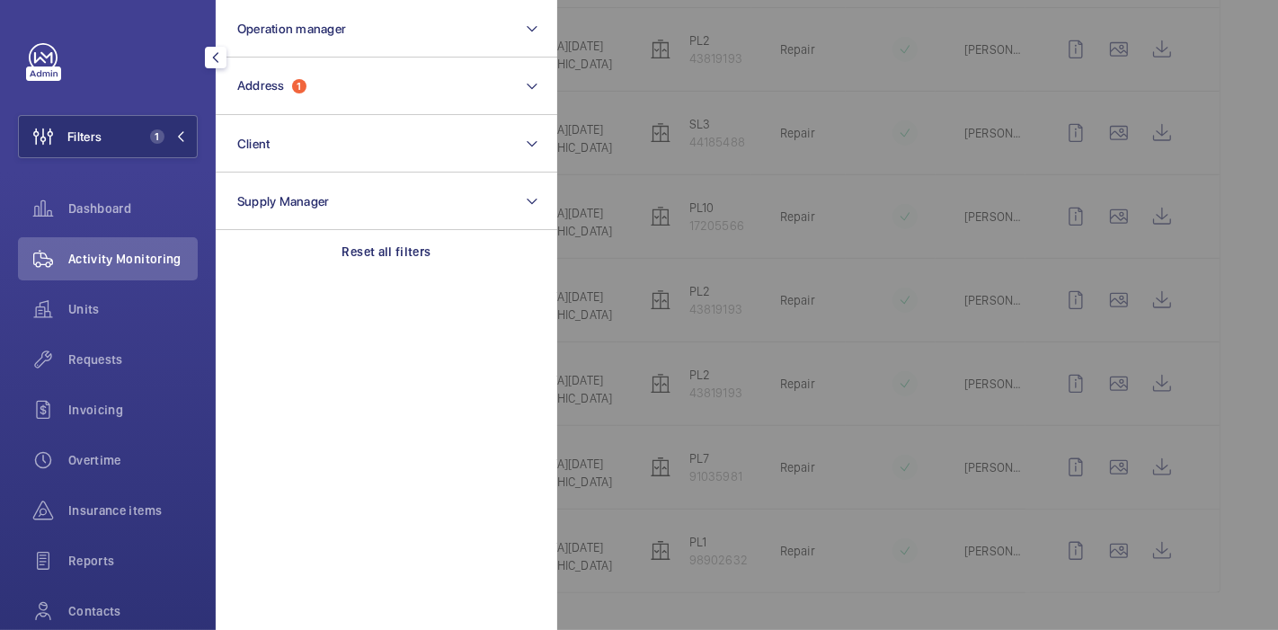
click at [579, 256] on div at bounding box center [1196, 315] width 1278 height 630
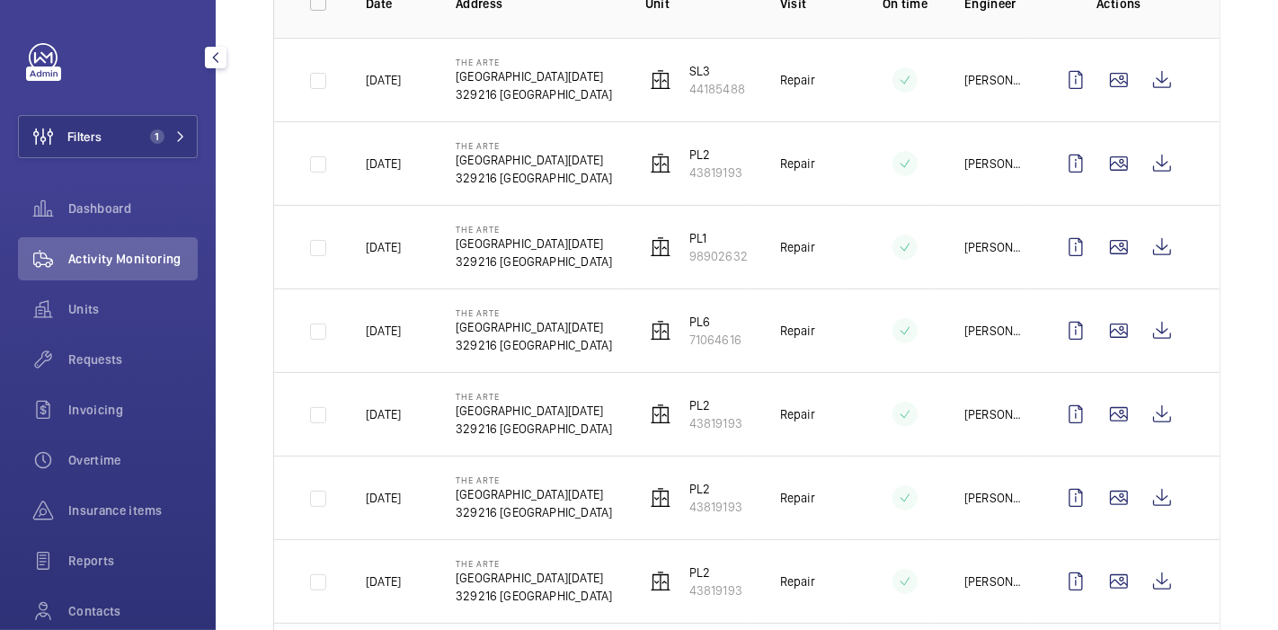
scroll to position [54, 0]
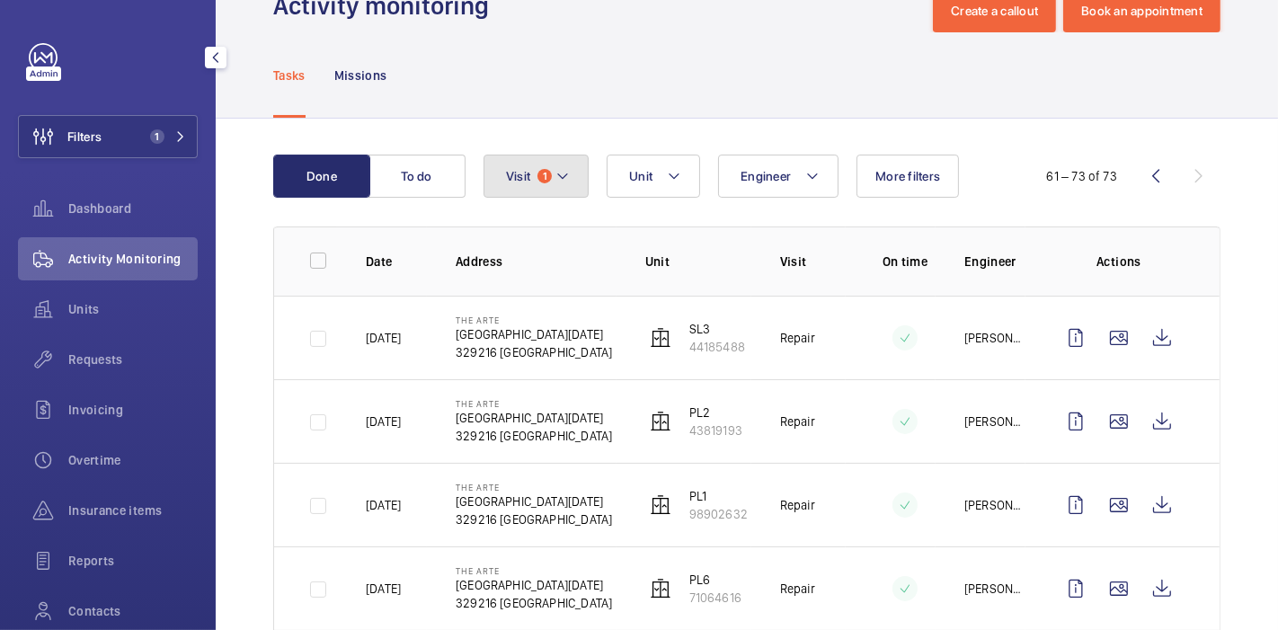
click at [556, 183] on mat-icon at bounding box center [563, 176] width 14 height 22
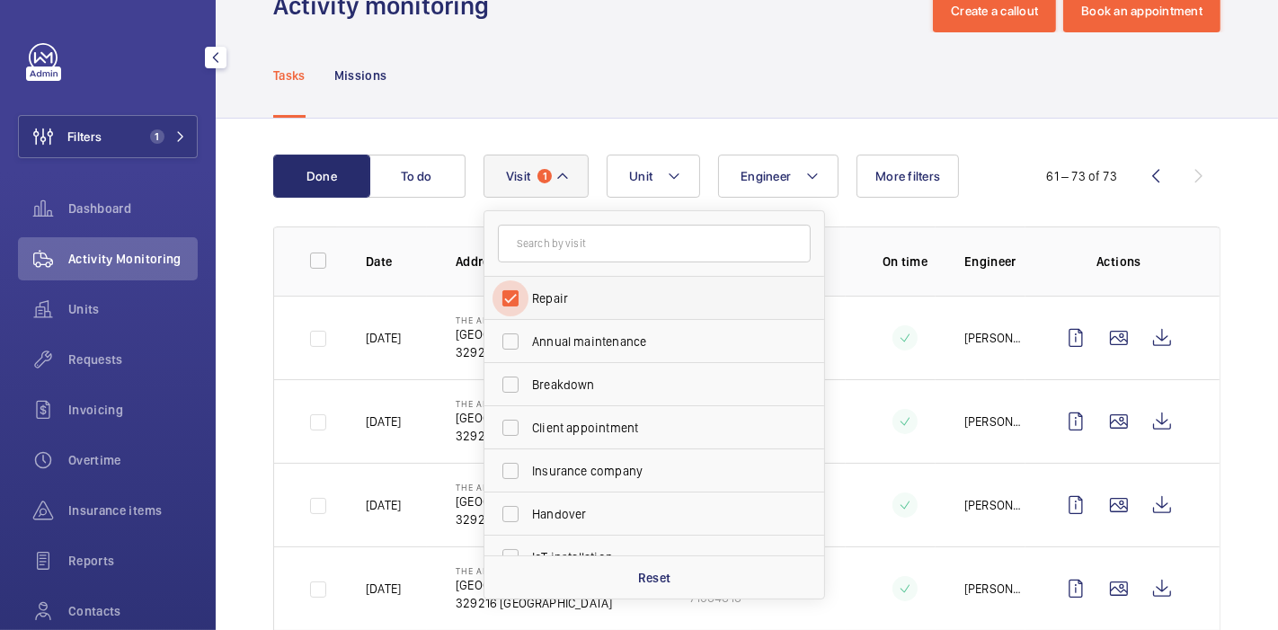
click at [504, 300] on input "Repair" at bounding box center [511, 298] width 36 height 36
checkbox input "false"
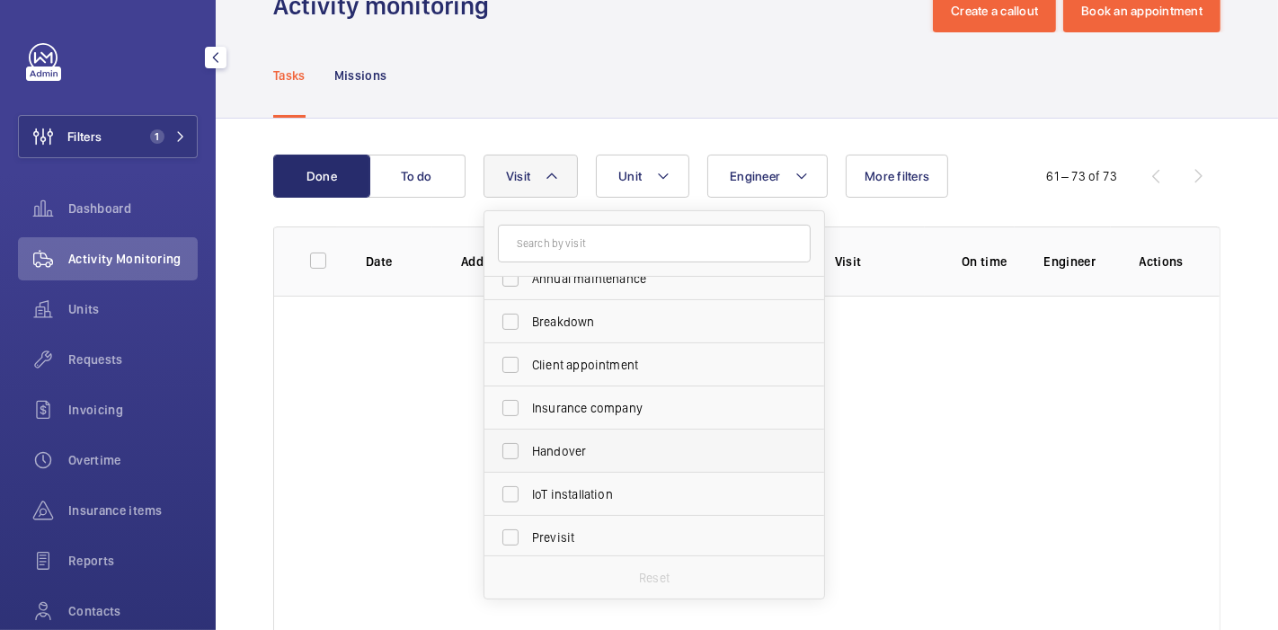
scroll to position [64, 0]
click at [514, 449] on input "Handover" at bounding box center [511, 450] width 36 height 36
checkbox input "true"
click at [249, 391] on div "Done To do Engineer Unit Visit 1 Repair Annual maintenance Breakdown Client app…" at bounding box center [747, 400] width 1063 height 562
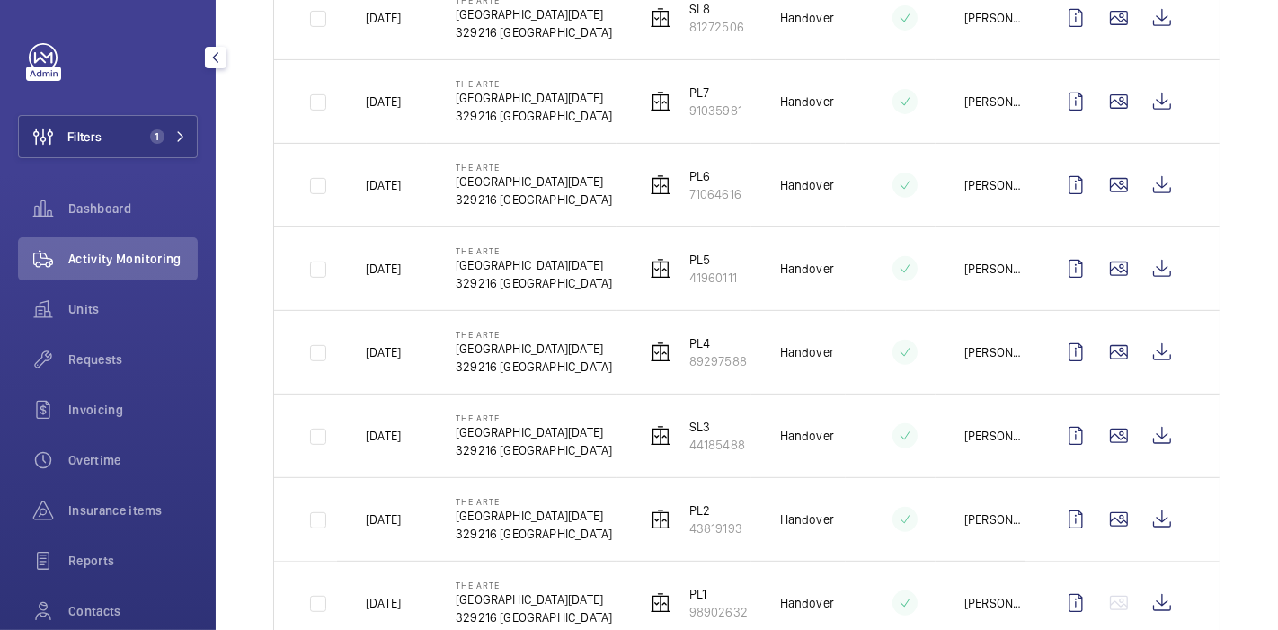
scroll to position [594, 0]
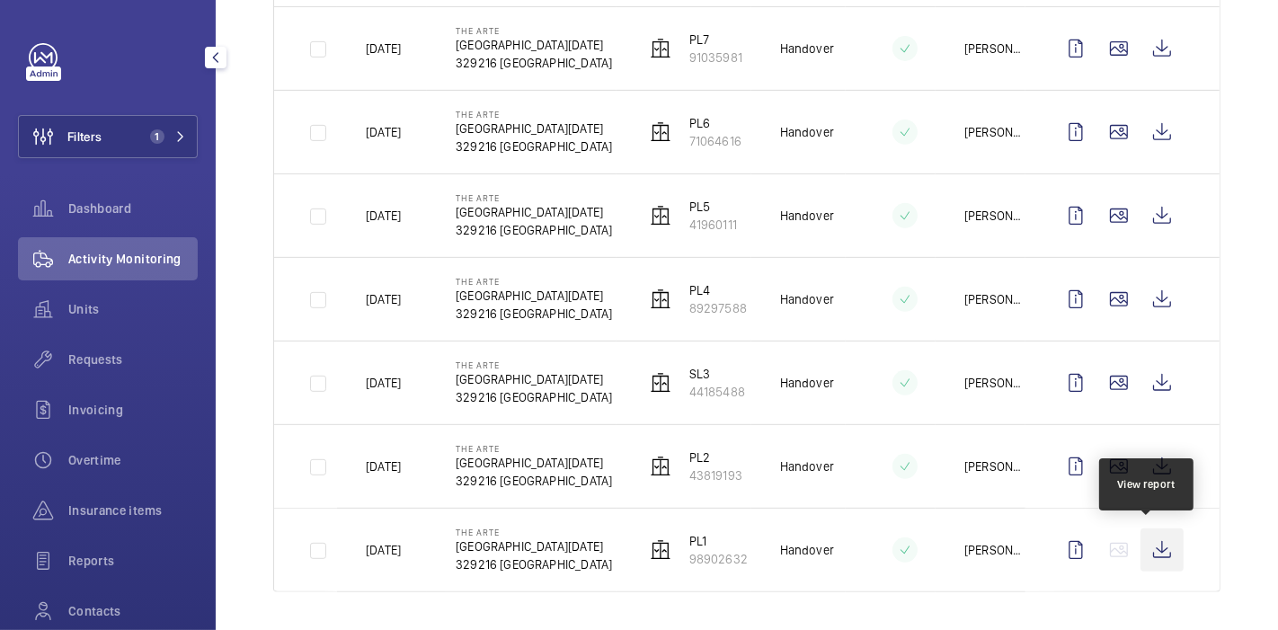
click at [1141, 546] on wm-front-icon-button at bounding box center [1162, 550] width 43 height 43
